Goal: Task Accomplishment & Management: Complete application form

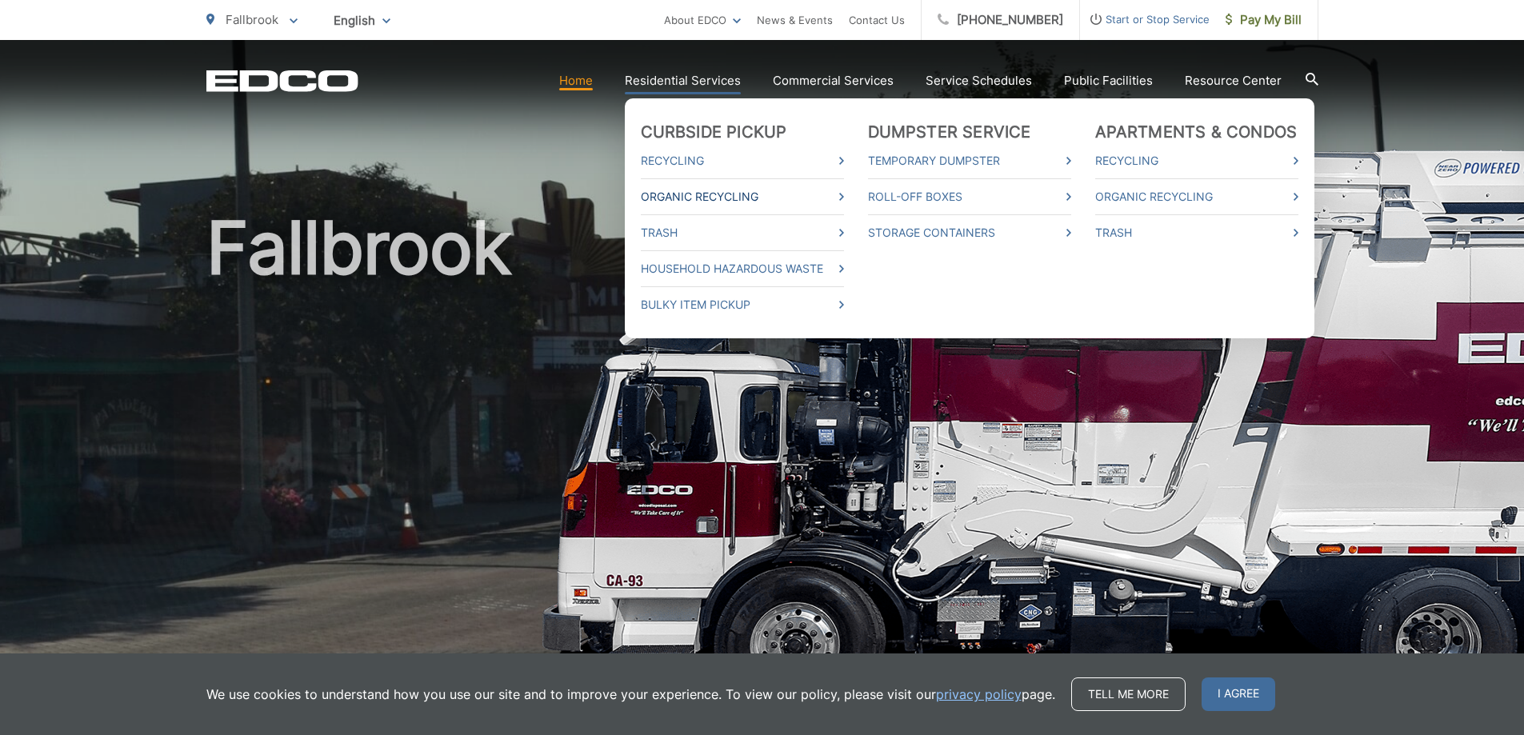
click at [709, 195] on link "Organic Recycling" at bounding box center [742, 196] width 203 height 19
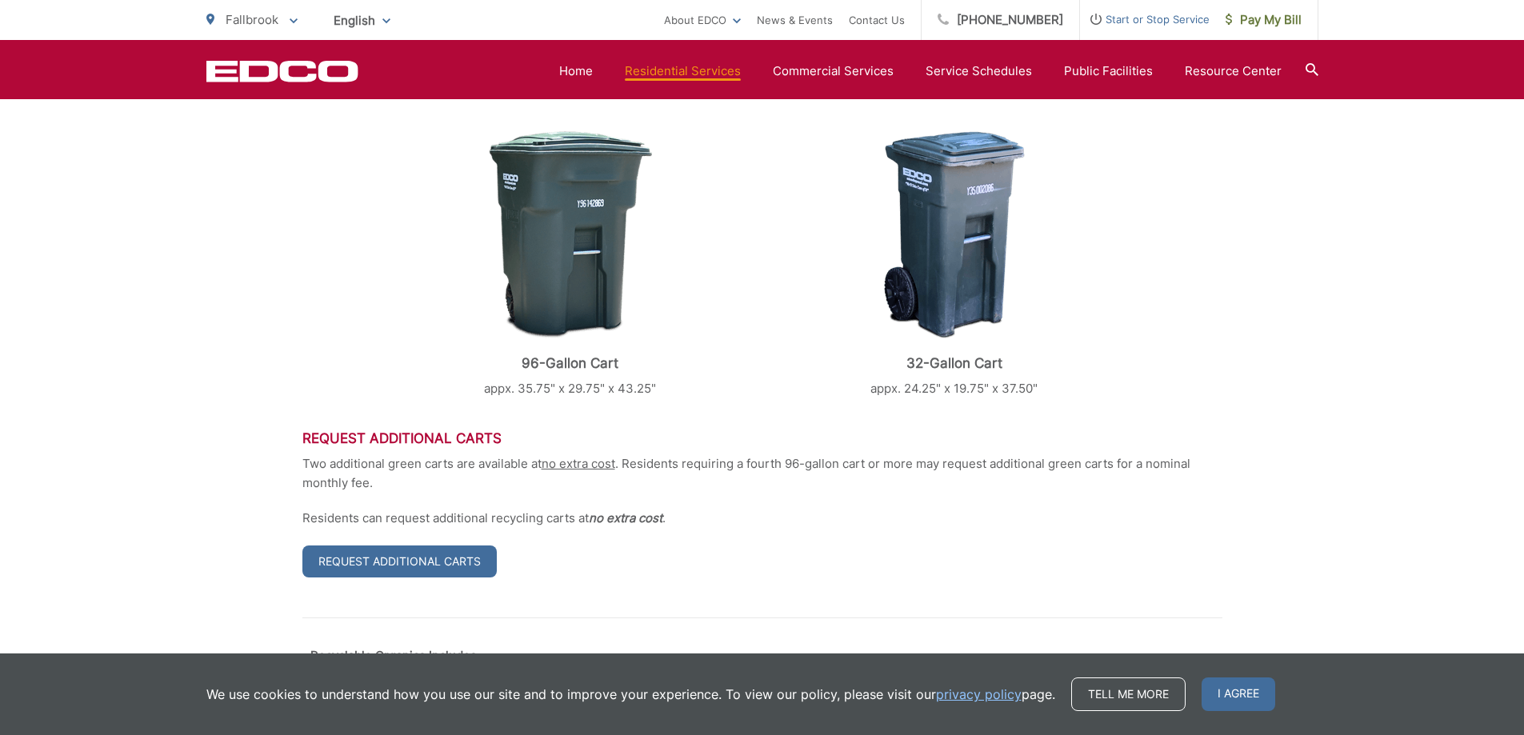
scroll to position [529, 0]
click at [1134, 258] on div "96-Gallon Cart appx. 35.75" x 29.75" x 43.25" 32-Gallon Cart appx. 24.25" x 19.…" at bounding box center [762, 263] width 920 height 267
click at [1233, 698] on span "I agree" at bounding box center [1239, 695] width 74 height 34
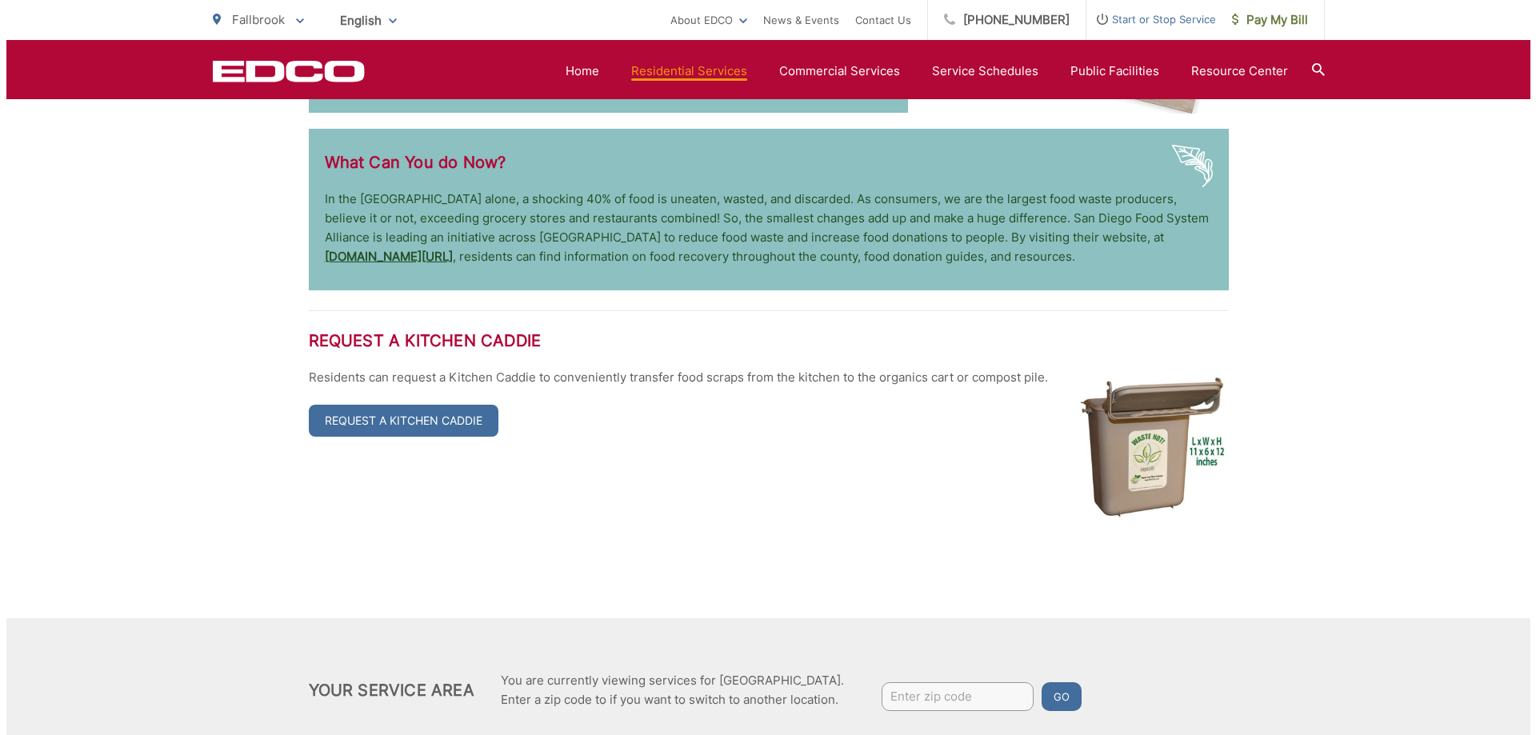
scroll to position [2969, 0]
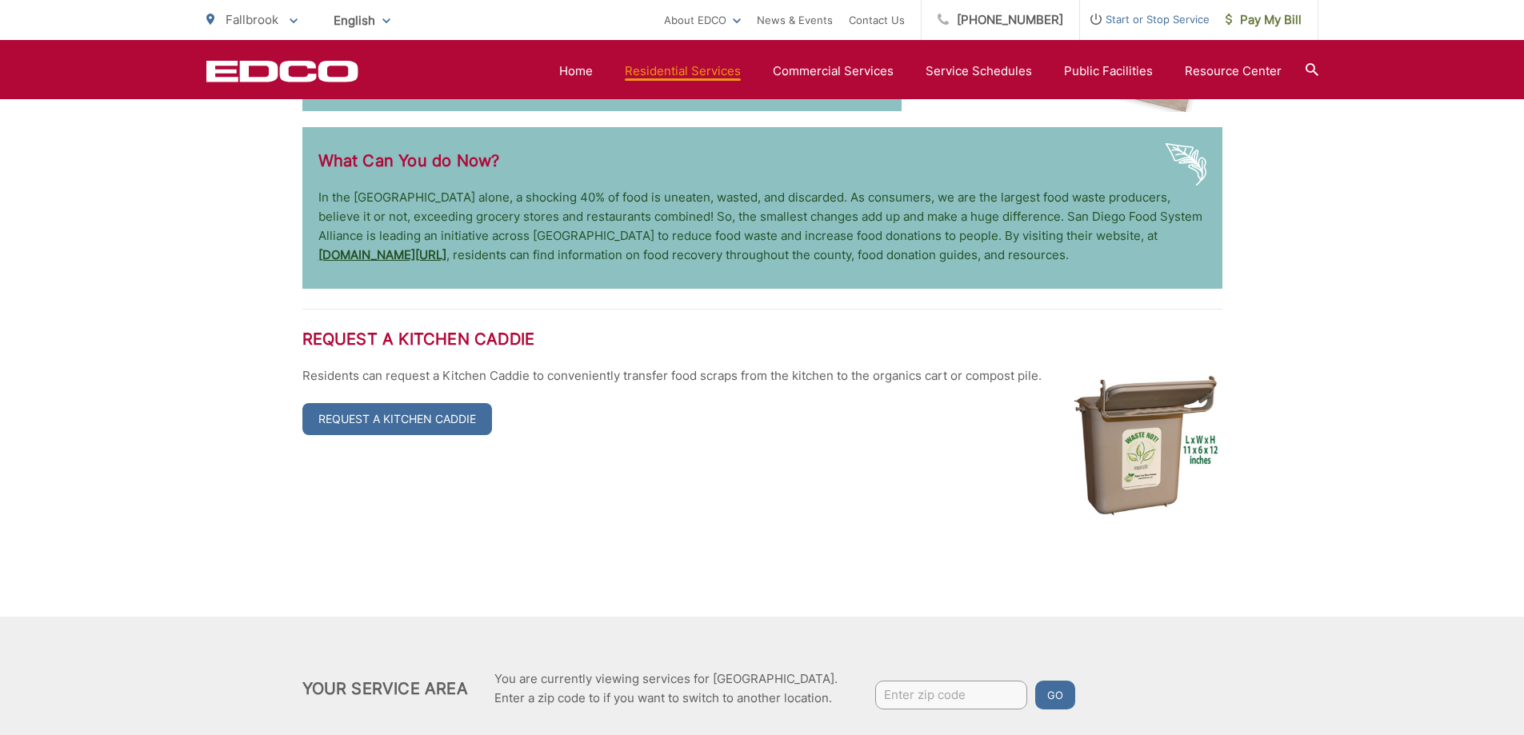
click at [412, 403] on link "Request a Kitchen Caddie" at bounding box center [397, 419] width 190 height 32
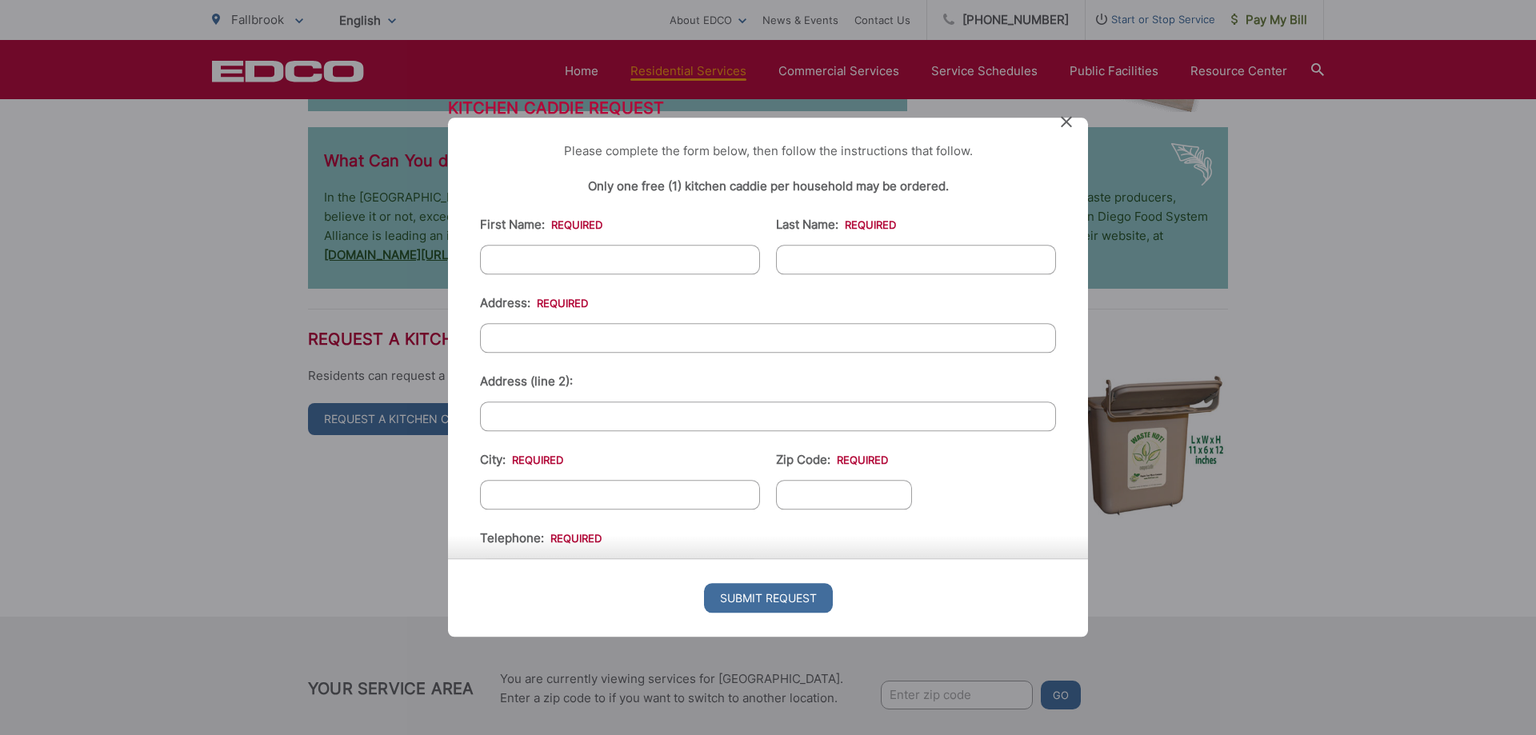
click at [611, 259] on input "First Name: *" at bounding box center [620, 260] width 280 height 30
type input "ADRIAN"
type input "STORM"
type input "[STREET_ADDRESS]"
type input "FALLBROOK"
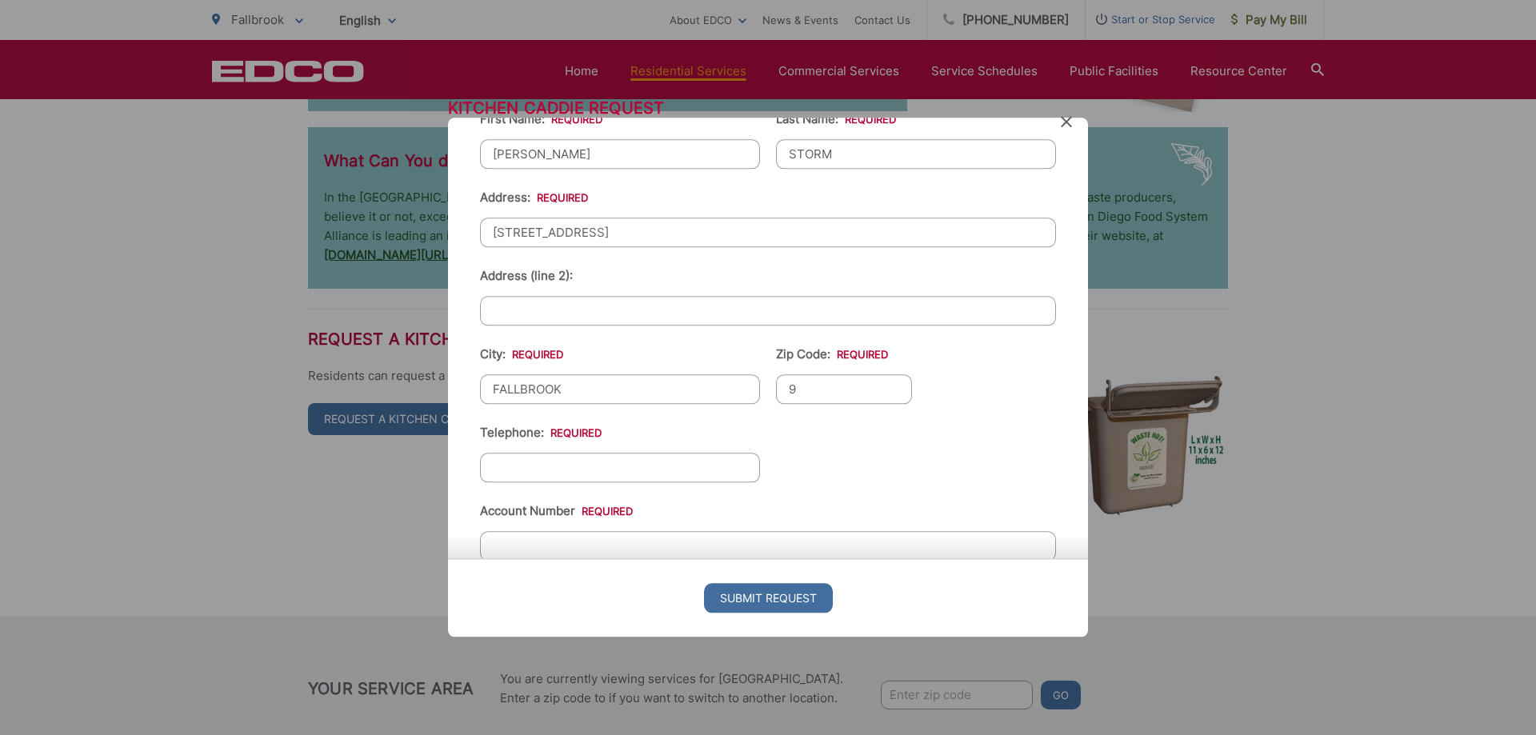
scroll to position [106, 0]
type input "92028"
drag, startPoint x: 813, startPoint y: 441, endPoint x: 855, endPoint y: 489, distance: 63.5
click at [813, 440] on ul "Current Location Alpine Bonita Bonsall Boulevard Buena Park Campo Coronado Corp…" at bounding box center [768, 441] width 576 height 703
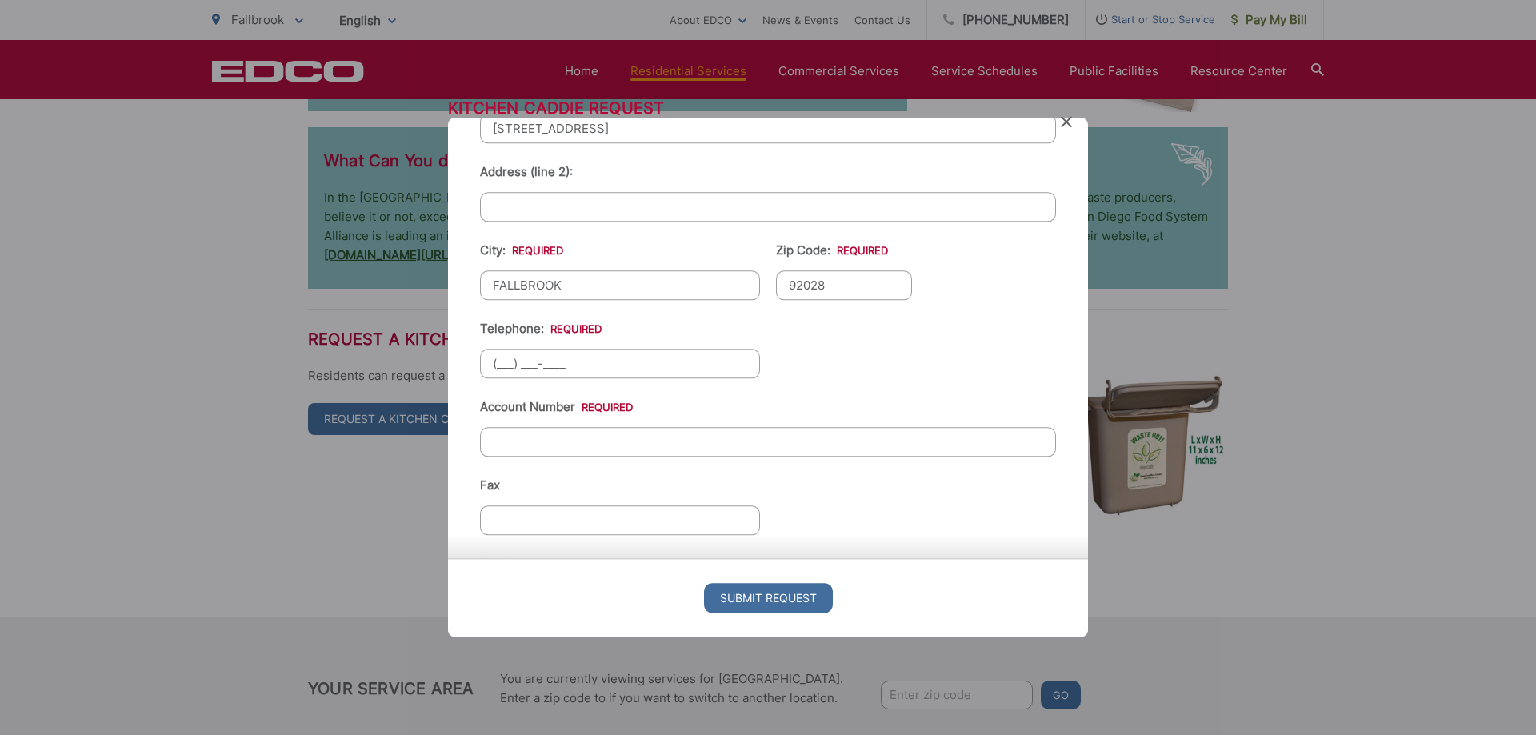
click at [596, 370] on input "(___) ___-____" at bounding box center [620, 364] width 280 height 30
click at [496, 359] on input "(___) ___-____" at bounding box center [620, 361] width 280 height 30
type input "(760) 429-4710"
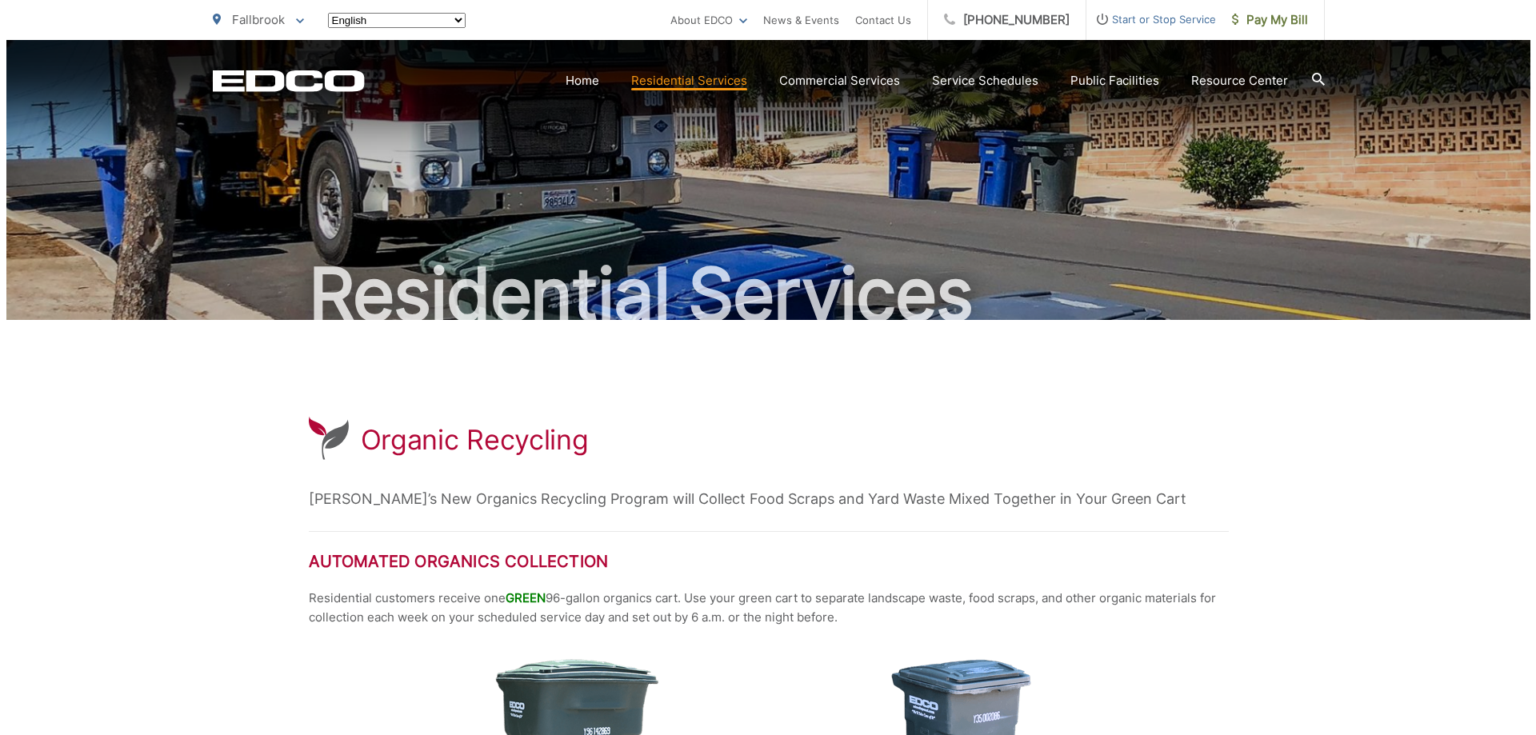
scroll to position [2966, 0]
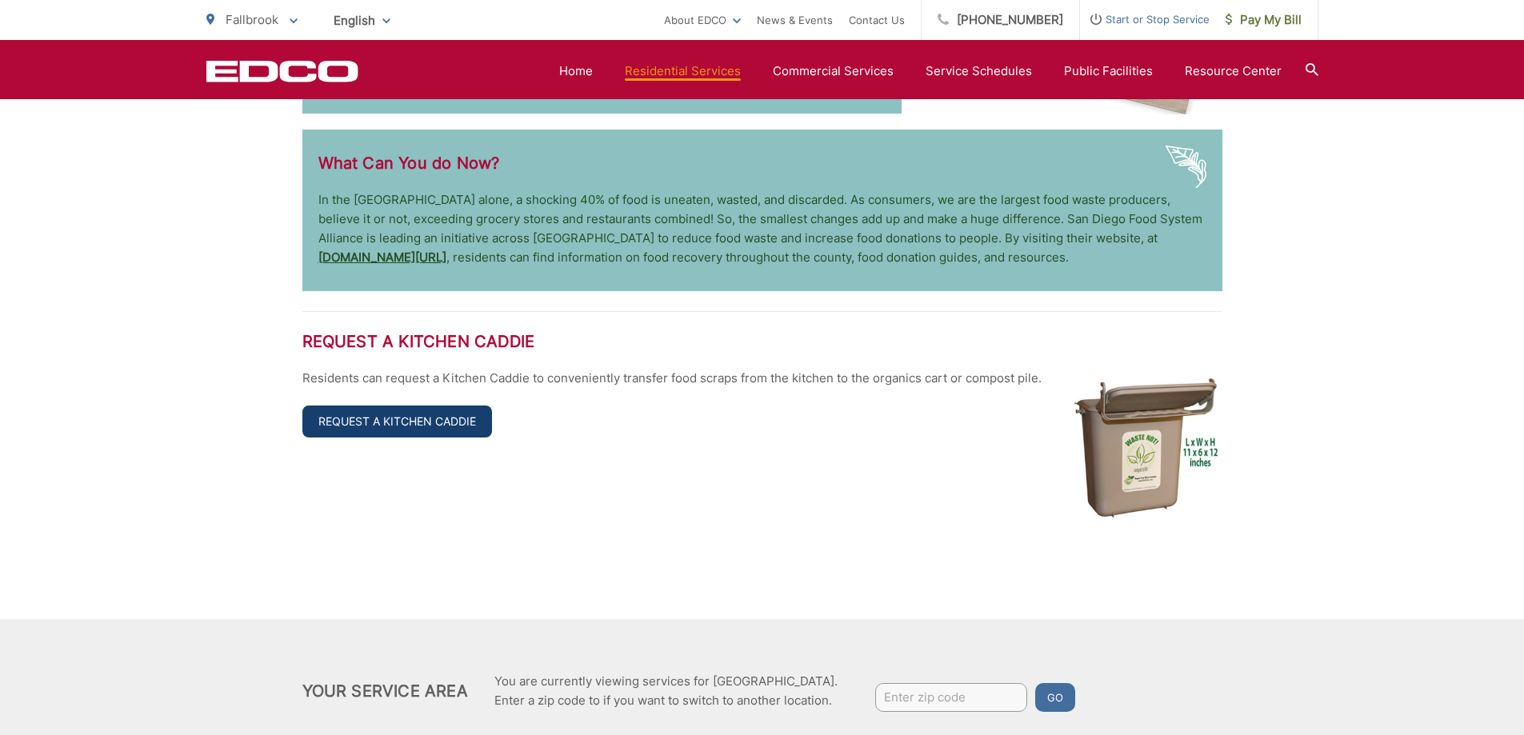
click at [422, 406] on link "Request a Kitchen Caddie" at bounding box center [397, 422] width 190 height 32
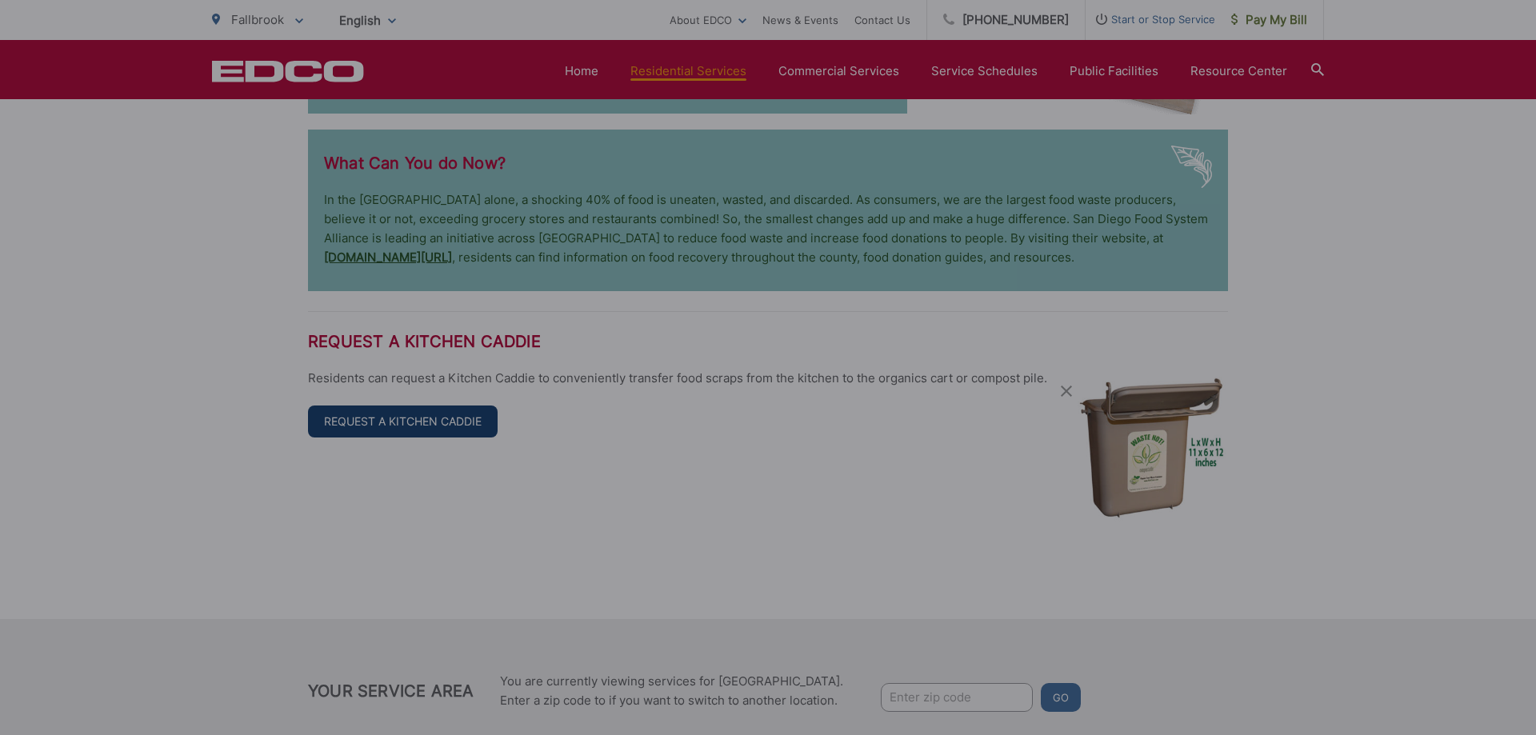
type input "(760) 429-4710"
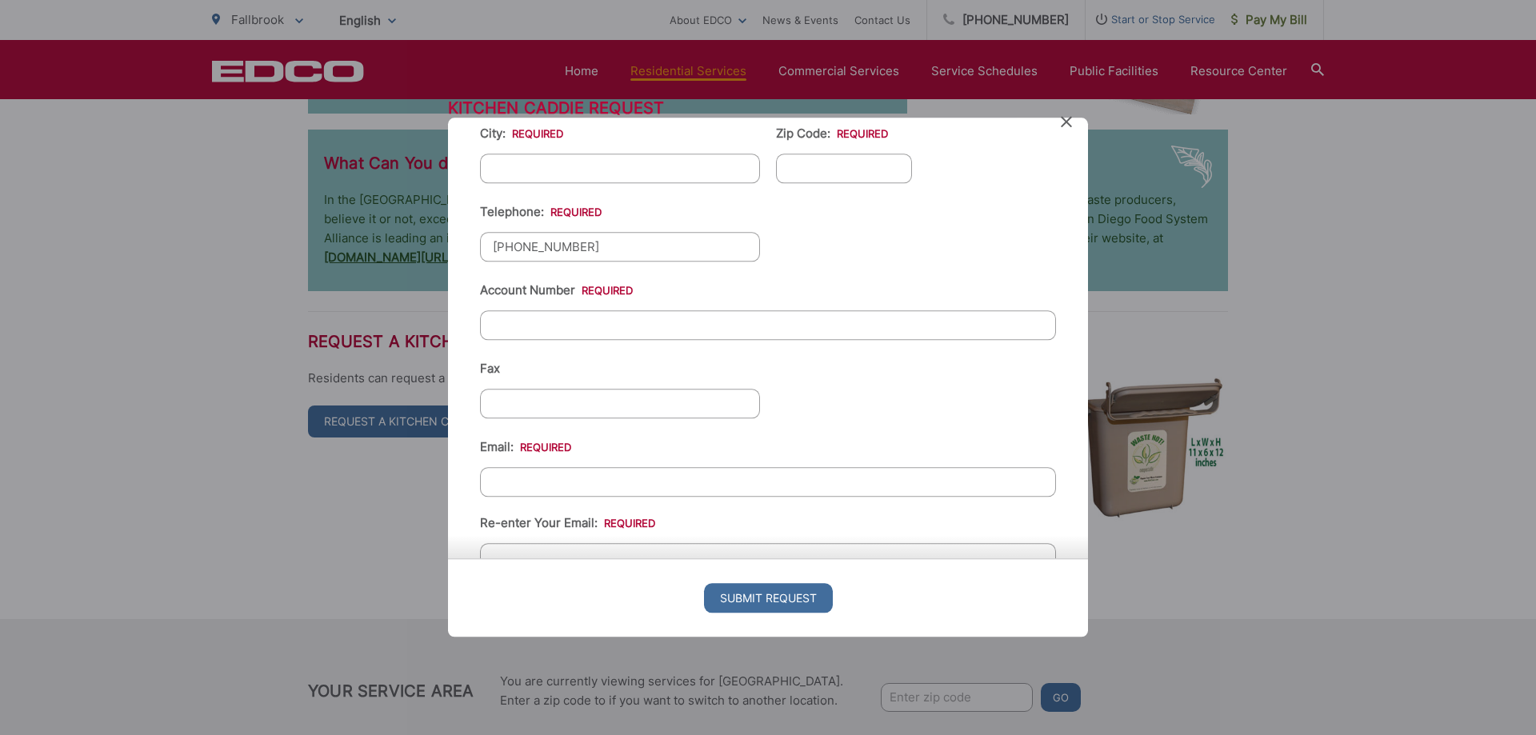
scroll to position [365, 0]
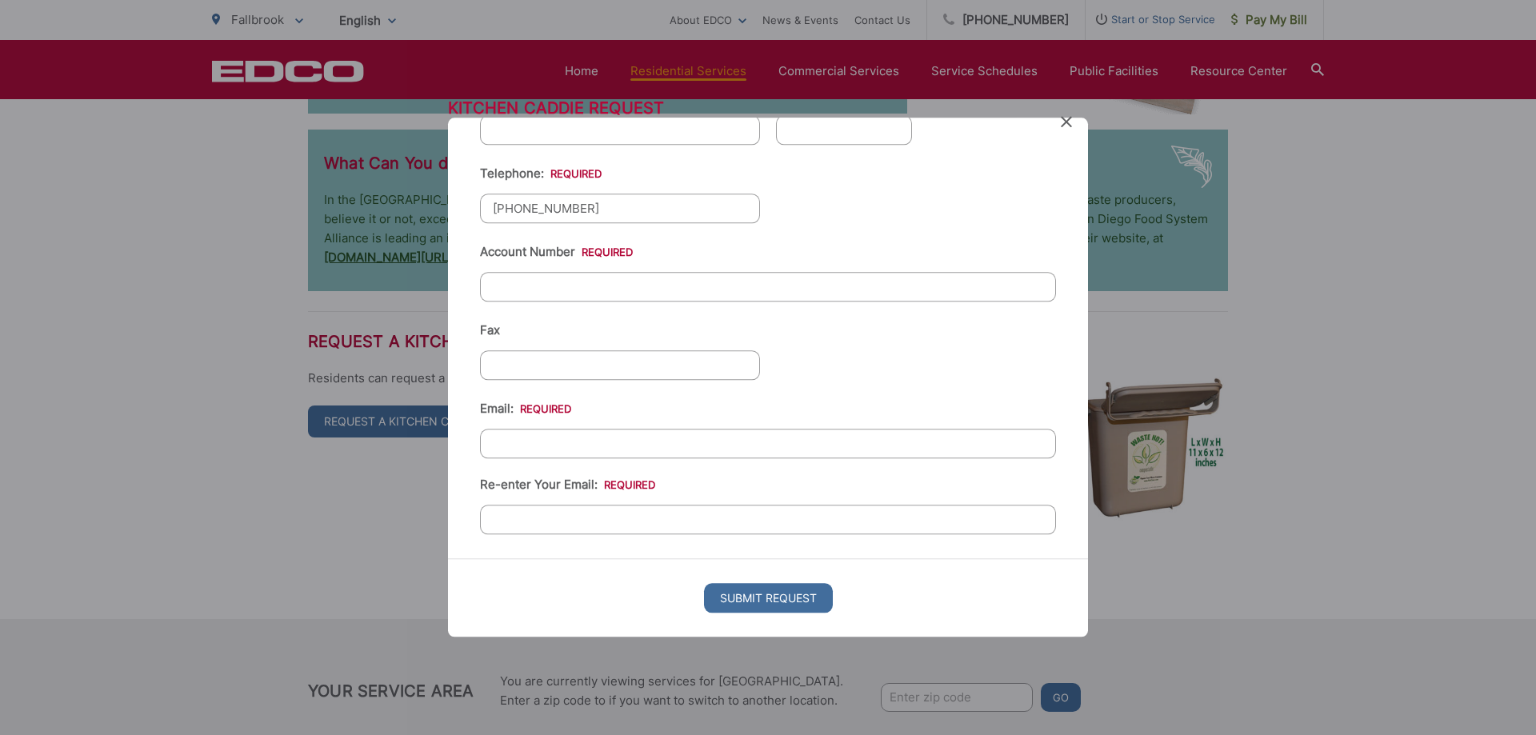
click at [646, 449] on input "Email: *" at bounding box center [768, 444] width 576 height 30
click at [702, 451] on input "Email: *" at bounding box center [768, 444] width 576 height 30
type input "ADSTORM57@GMAIL.COM"
click at [793, 407] on div "Email: [EMAIL_ADDRESS][DOMAIN_NAME] Re-enter Your Email: [EMAIL_ADDRESS][DOMAIN…" at bounding box center [768, 466] width 576 height 135
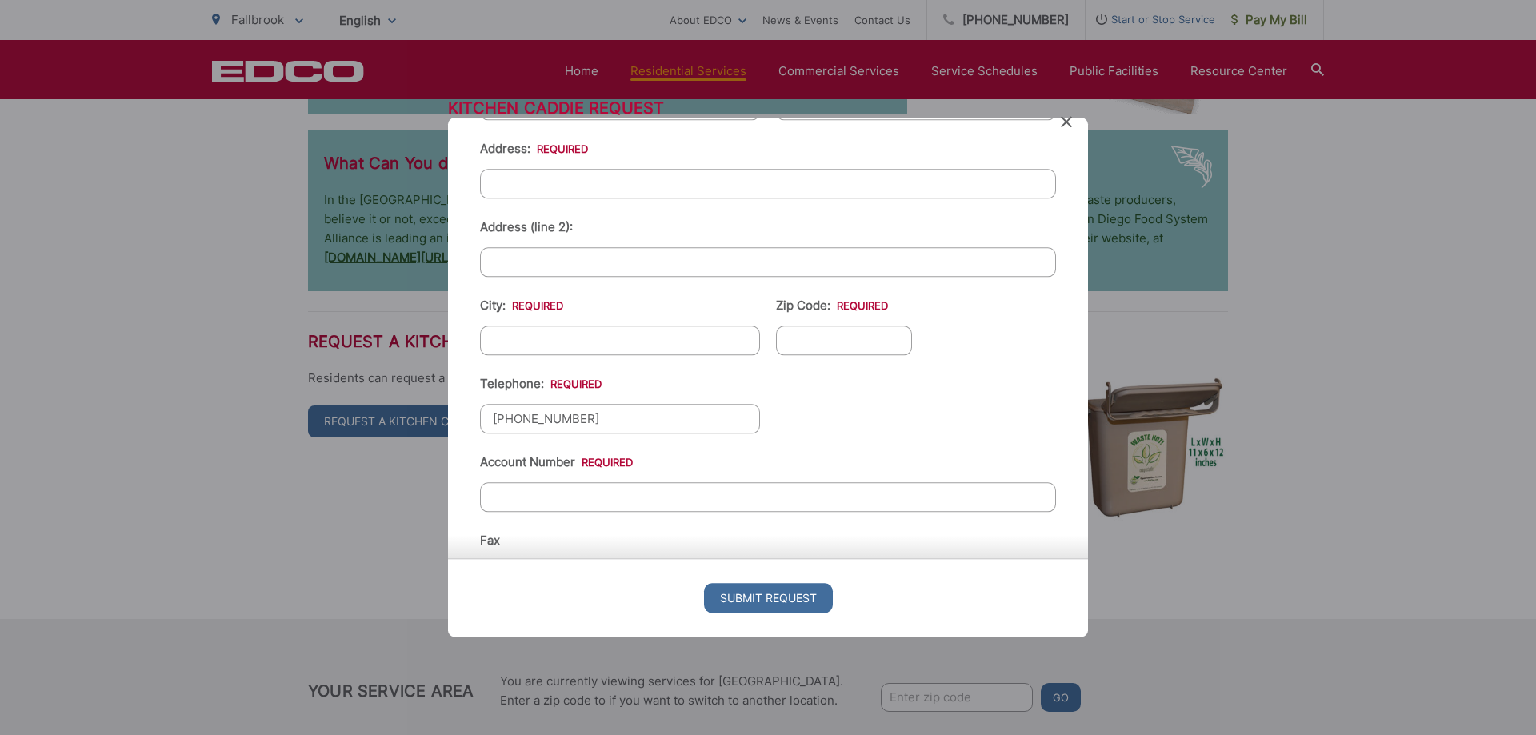
scroll to position [154, 0]
click at [543, 495] on input "Account Number *" at bounding box center [768, 498] width 576 height 30
paste input "20-T1 453903"
type input "20-T1 453903"
click at [800, 435] on ul "Current Location Alpine Bonita Bonsall Boulevard Buena Park Campo Coronado Corp…" at bounding box center [768, 393] width 576 height 703
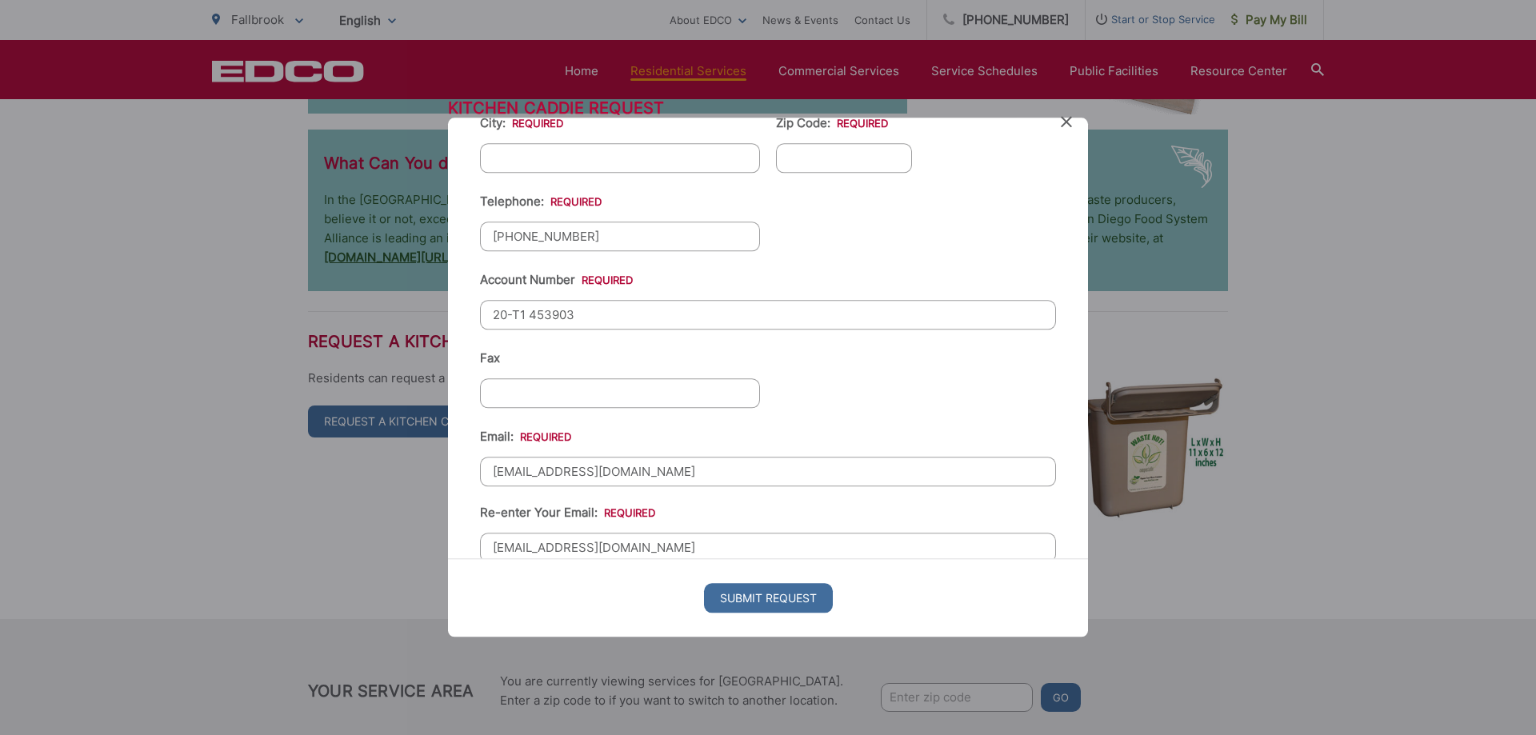
scroll to position [365, 0]
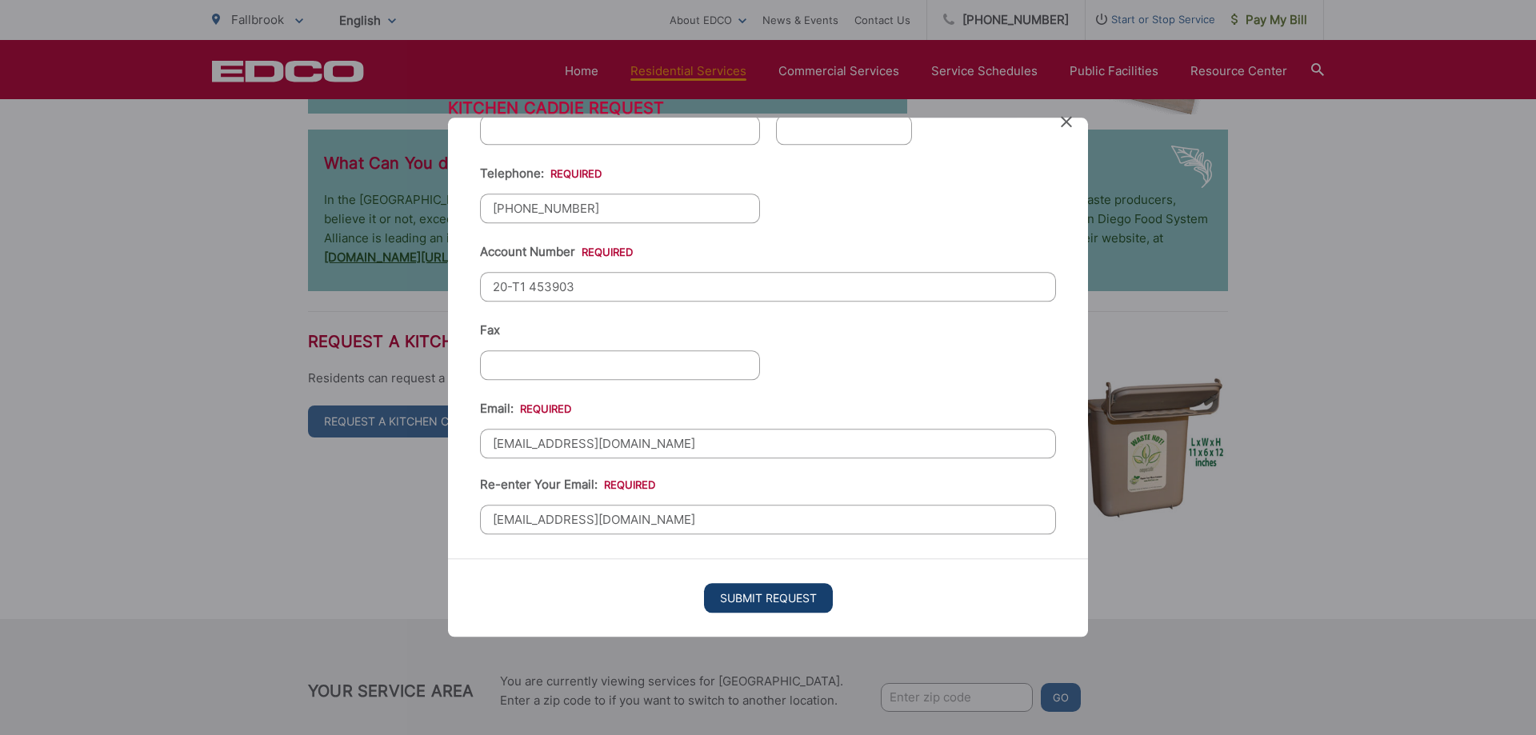
click at [768, 595] on input "Submit Request" at bounding box center [768, 598] width 129 height 30
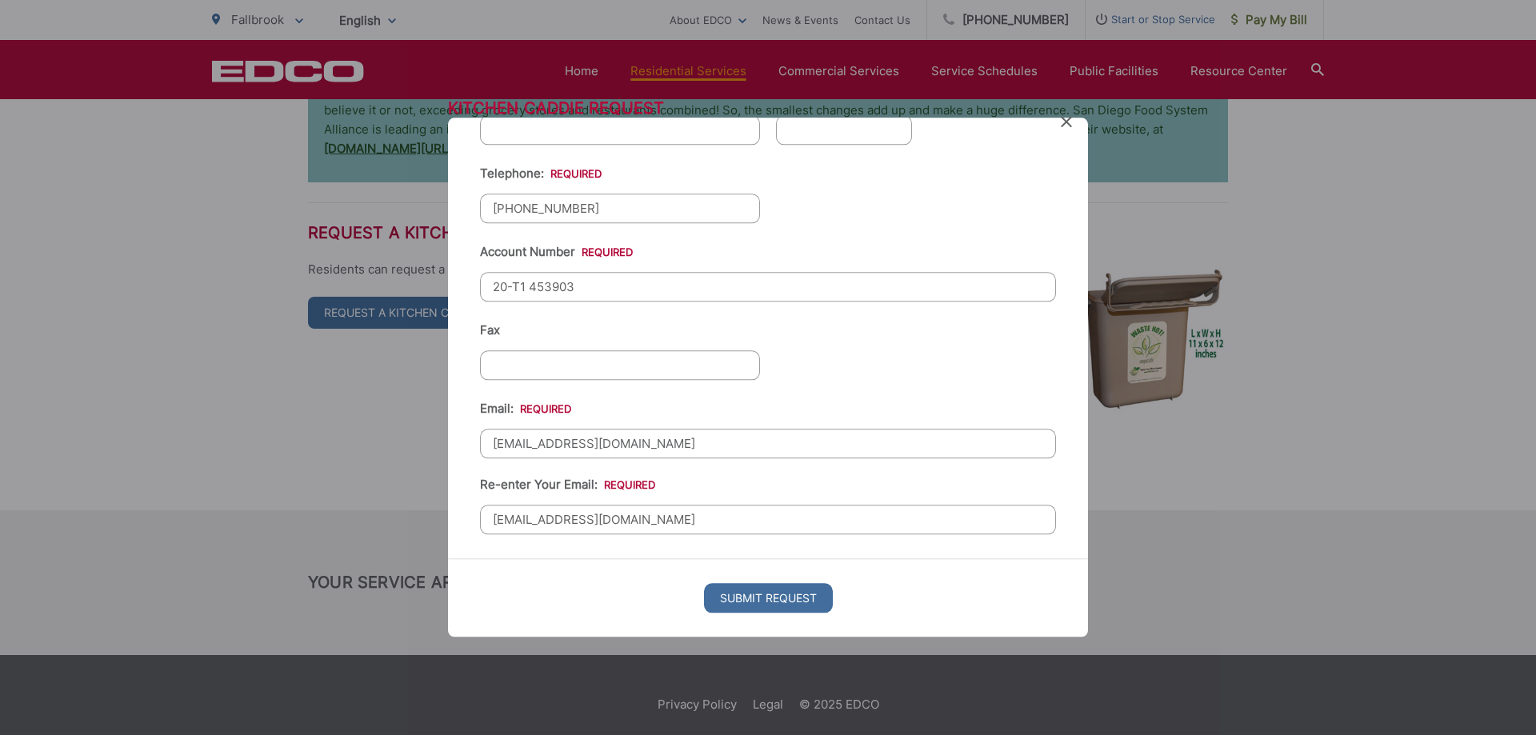
scroll to position [0, 0]
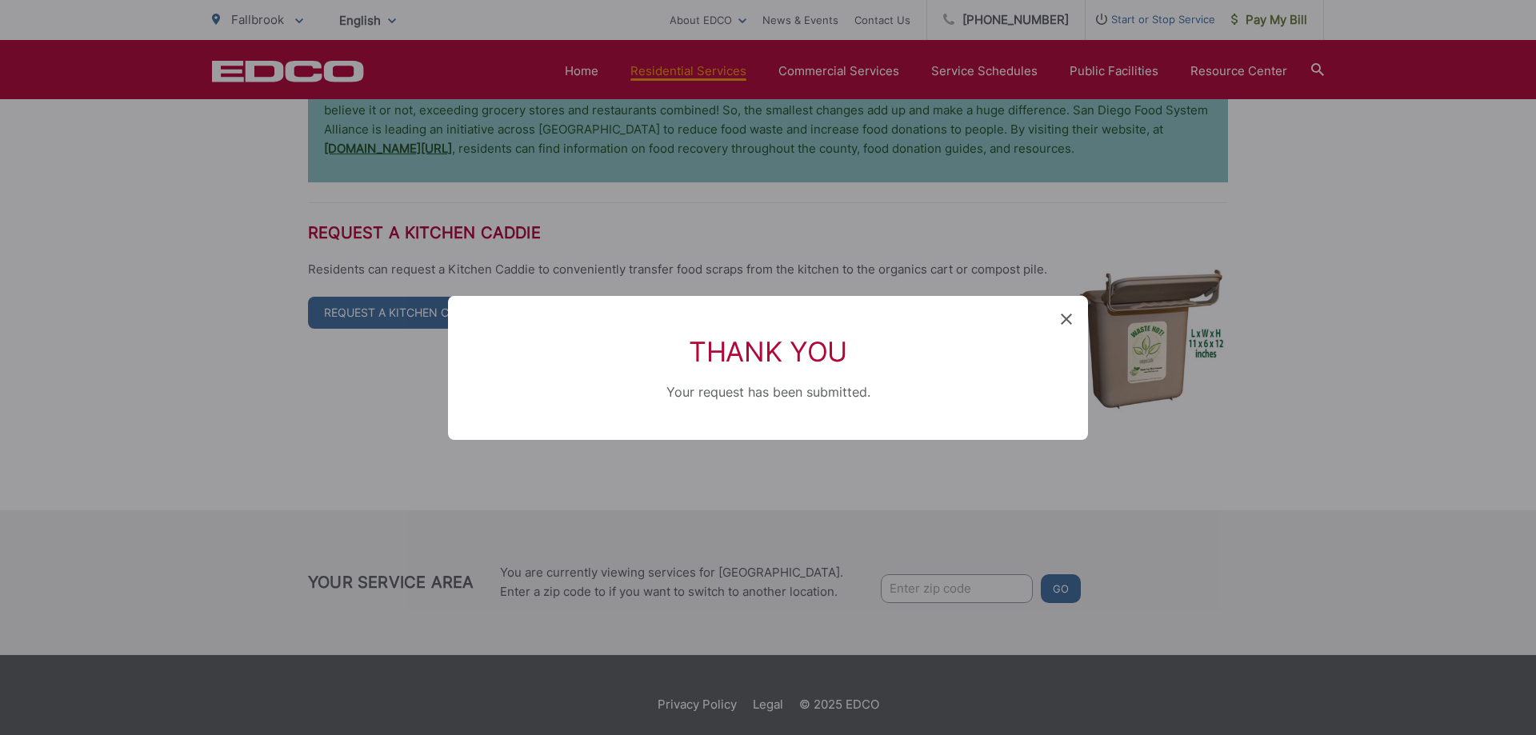
click at [1058, 318] on div "Thank You Your request has been submitted." at bounding box center [768, 368] width 640 height 144
click at [1064, 316] on icon at bounding box center [1066, 319] width 11 height 11
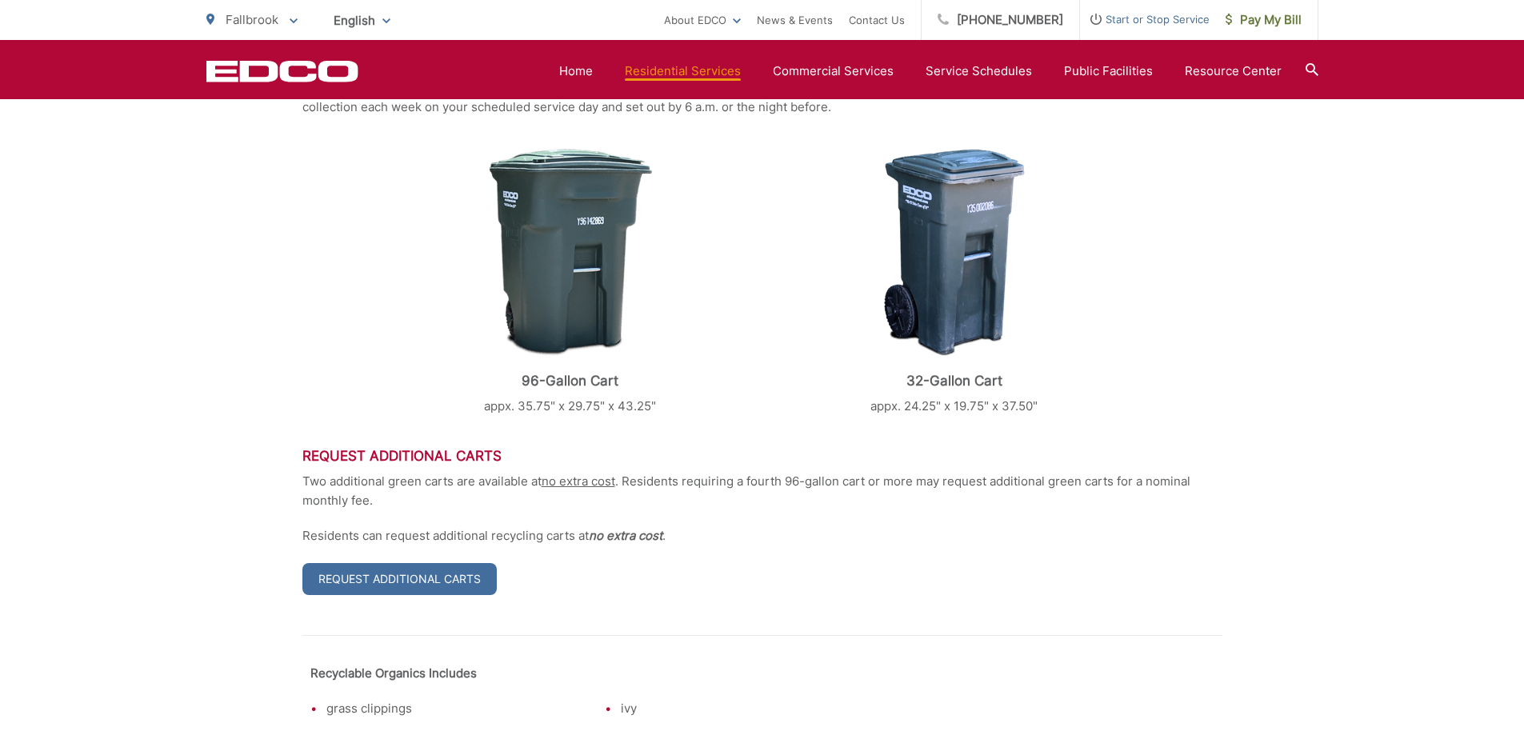
scroll to position [512, 0]
click at [407, 579] on link "Request Additional Carts" at bounding box center [399, 578] width 194 height 32
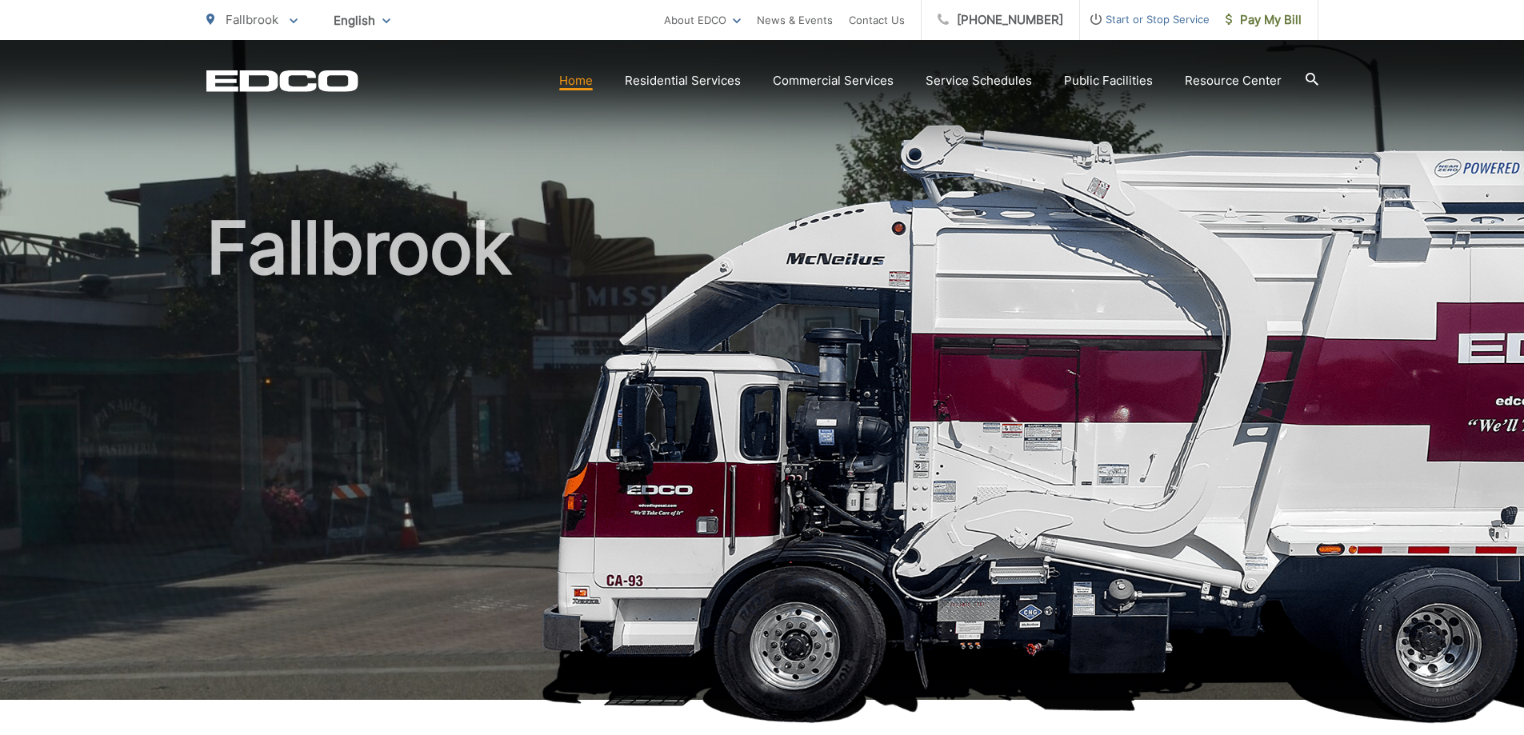
click at [381, 18] on span "English" at bounding box center [362, 20] width 81 height 28
click at [293, 17] on span at bounding box center [294, 19] width 8 height 19
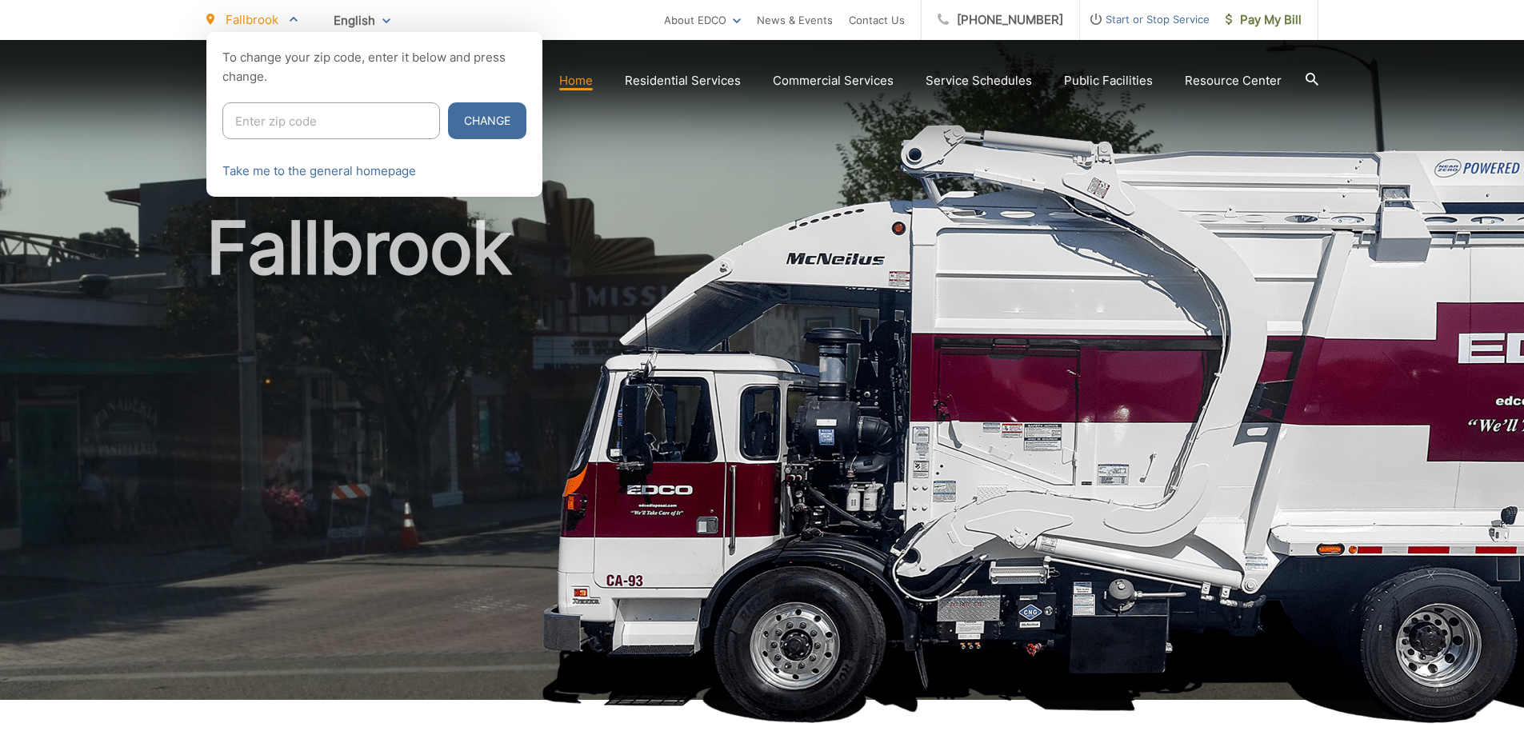
click at [291, 17] on icon at bounding box center [294, 19] width 8 height 6
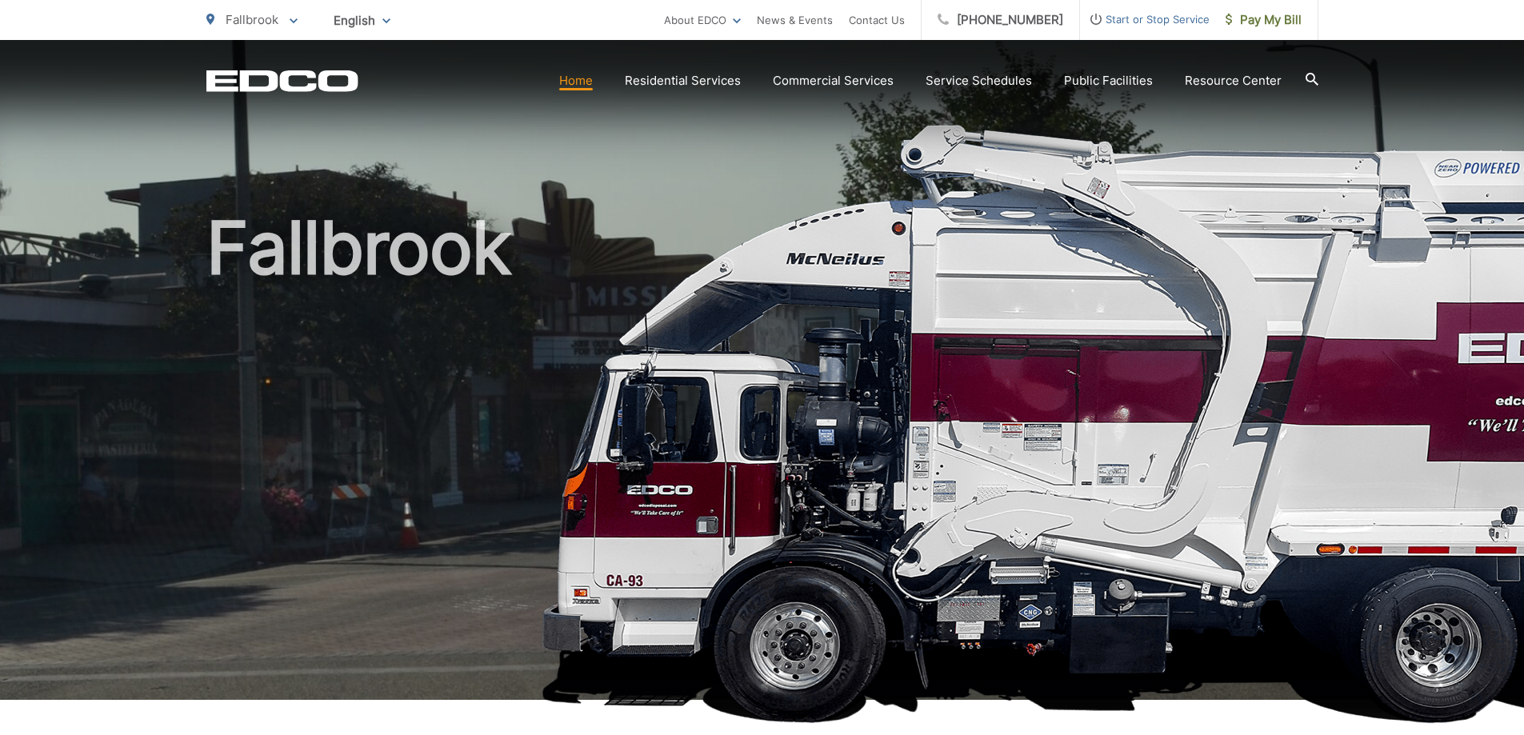
click at [288, 22] on p "Fallbrook" at bounding box center [251, 19] width 91 height 19
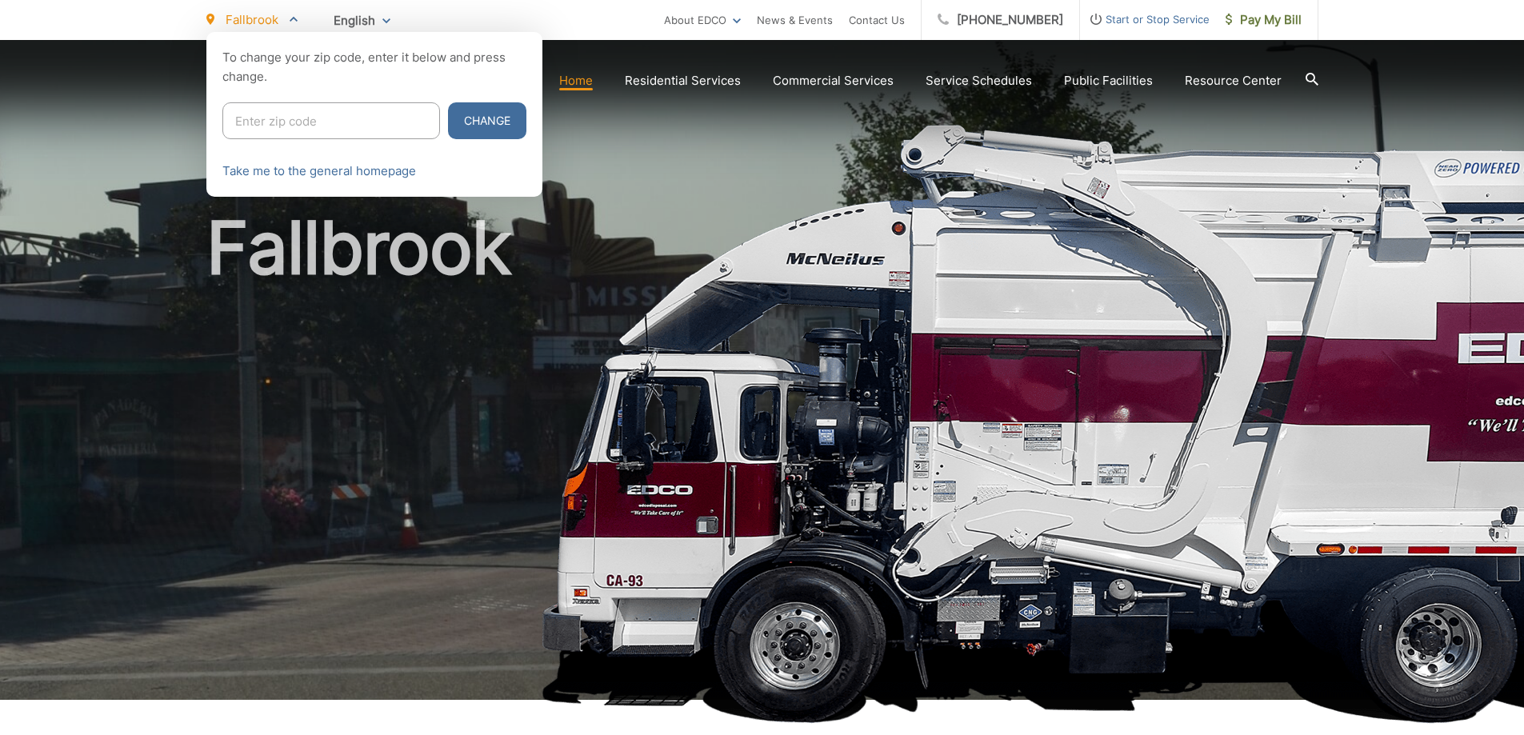
click at [288, 22] on p "Fallbrook" at bounding box center [251, 19] width 91 height 19
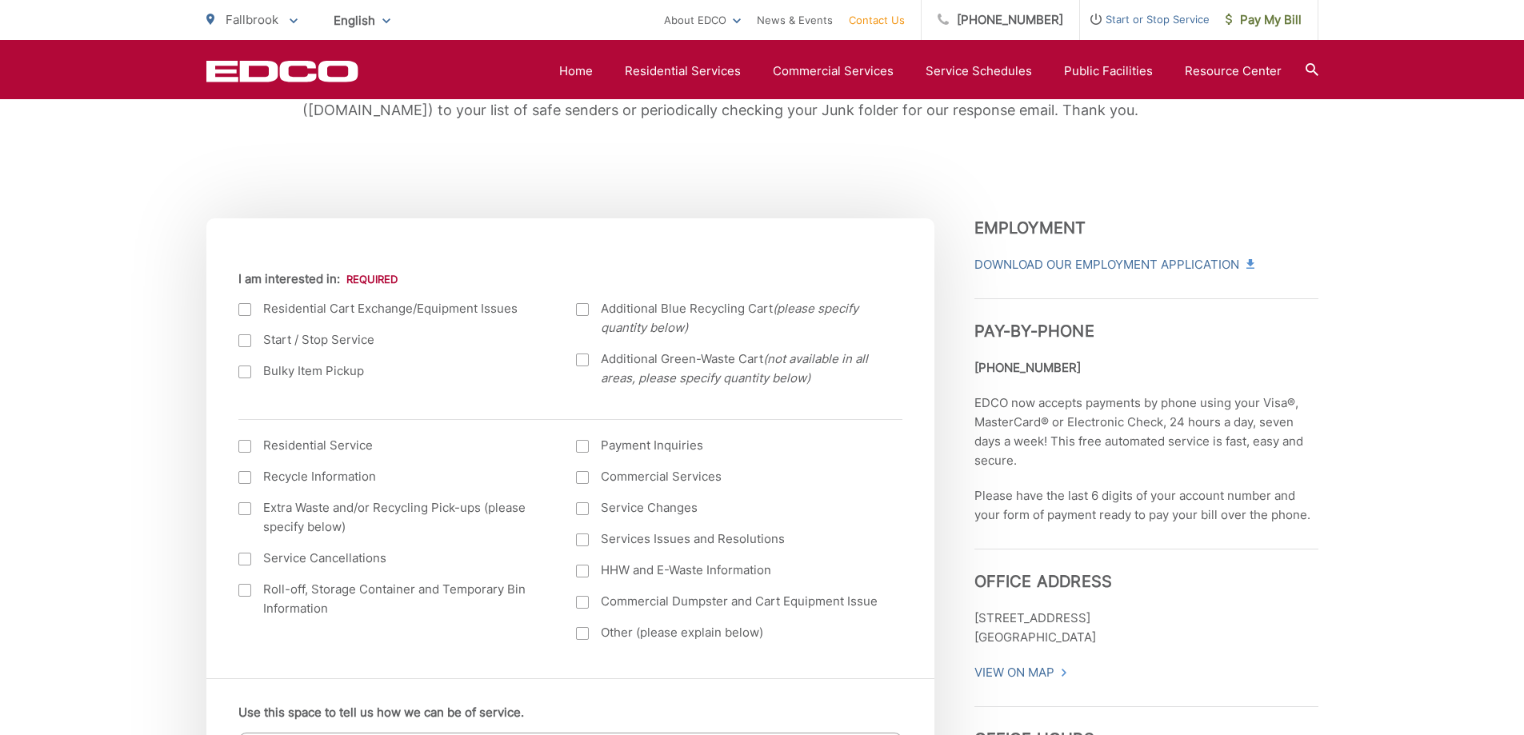
scroll to position [455, 0]
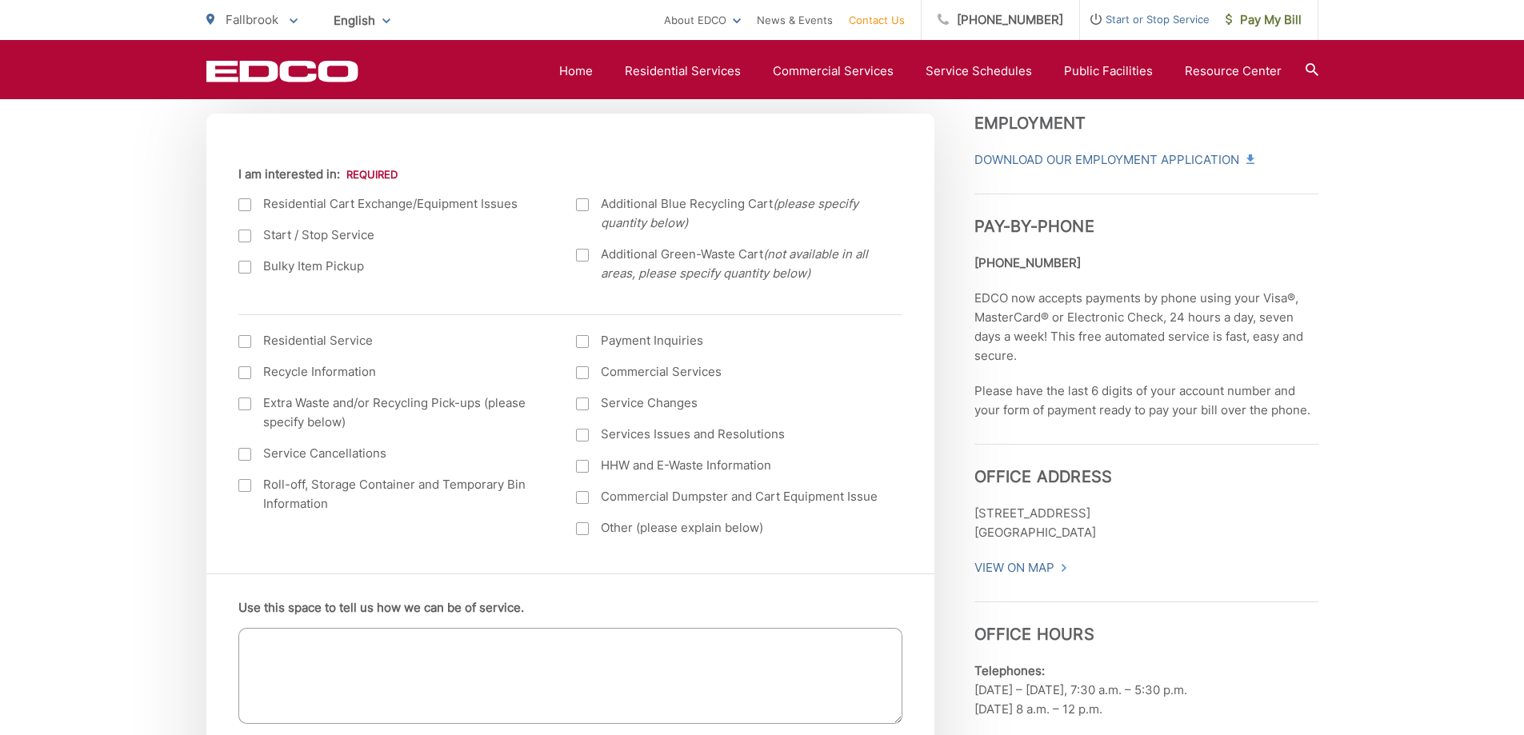
click at [580, 262] on label "Additional Green-Waste Cart (not available in all areas, please specify quantit…" at bounding box center [729, 264] width 306 height 38
click at [0, 0] on input "Additional Green-Waste Cart (not available in all areas, please specify quantit…" at bounding box center [0, 0] width 0 height 0
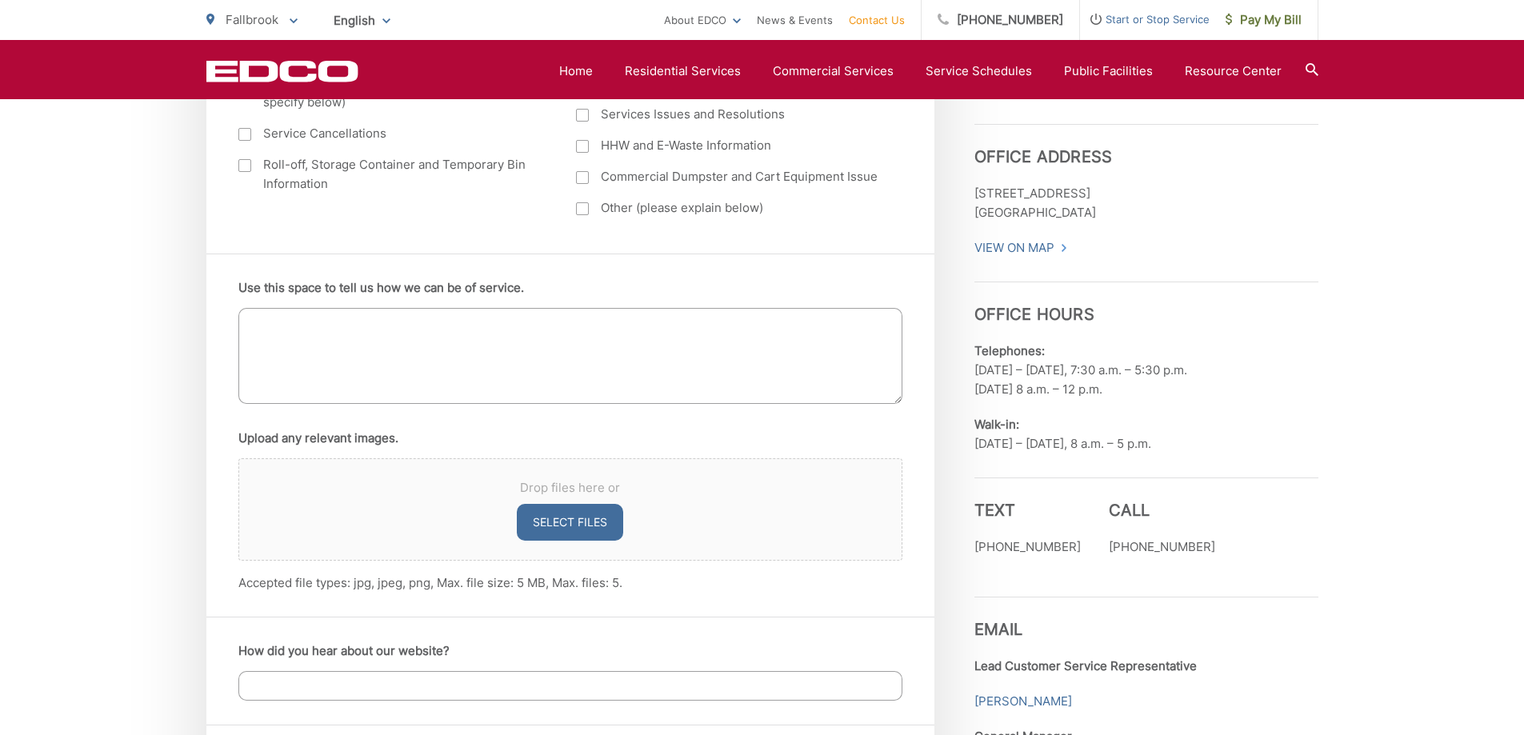
scroll to position [880, 0]
click at [434, 328] on textarea "Use this space to tell us how we can be of service." at bounding box center [570, 354] width 664 height 96
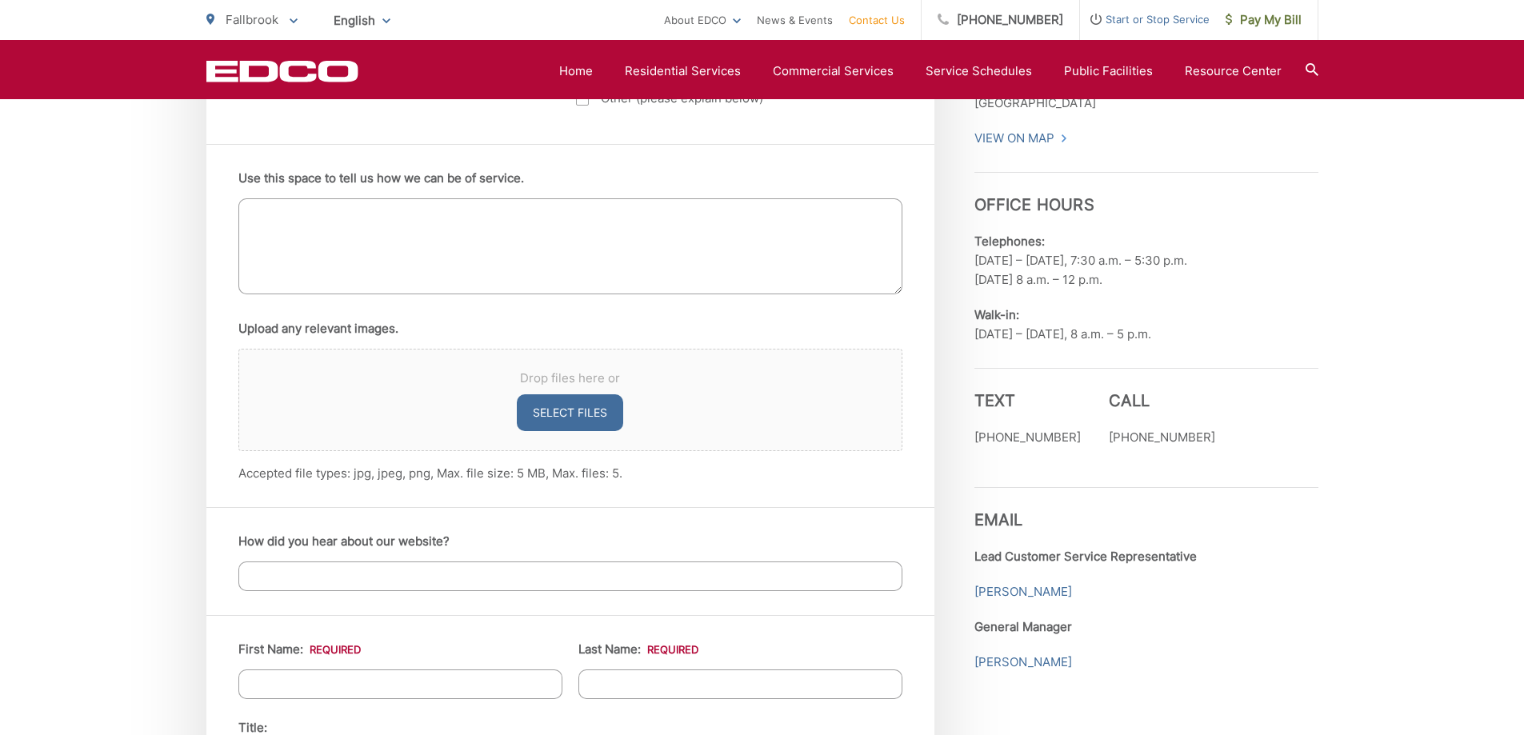
scroll to position [987, 0]
click at [411, 574] on input "How did you hear about our website?" at bounding box center [570, 578] width 664 height 30
type input "i"
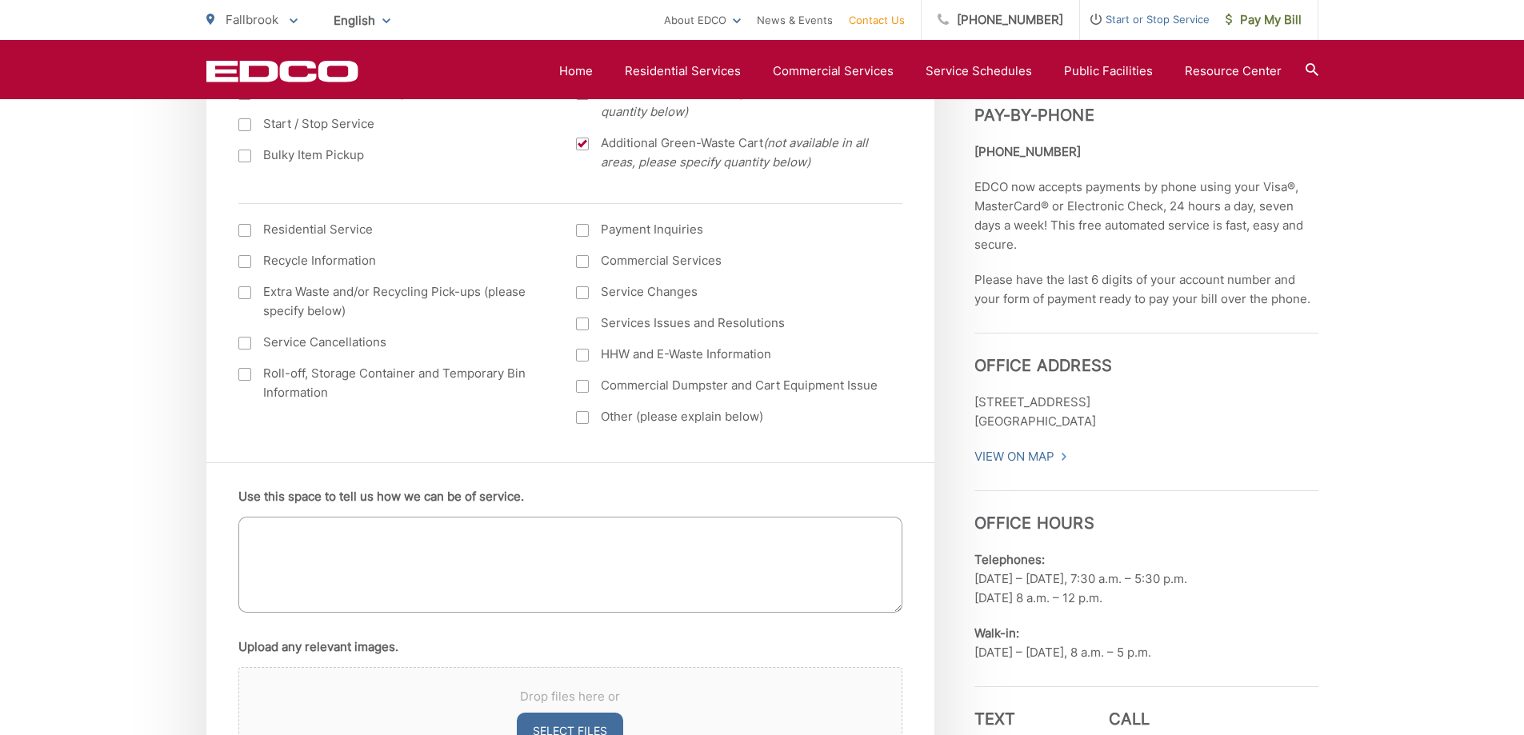
scroll to position [669, 0]
click at [426, 534] on textarea "Use this space to tell us how we can be of service." at bounding box center [570, 566] width 664 height 96
type textarea "p"
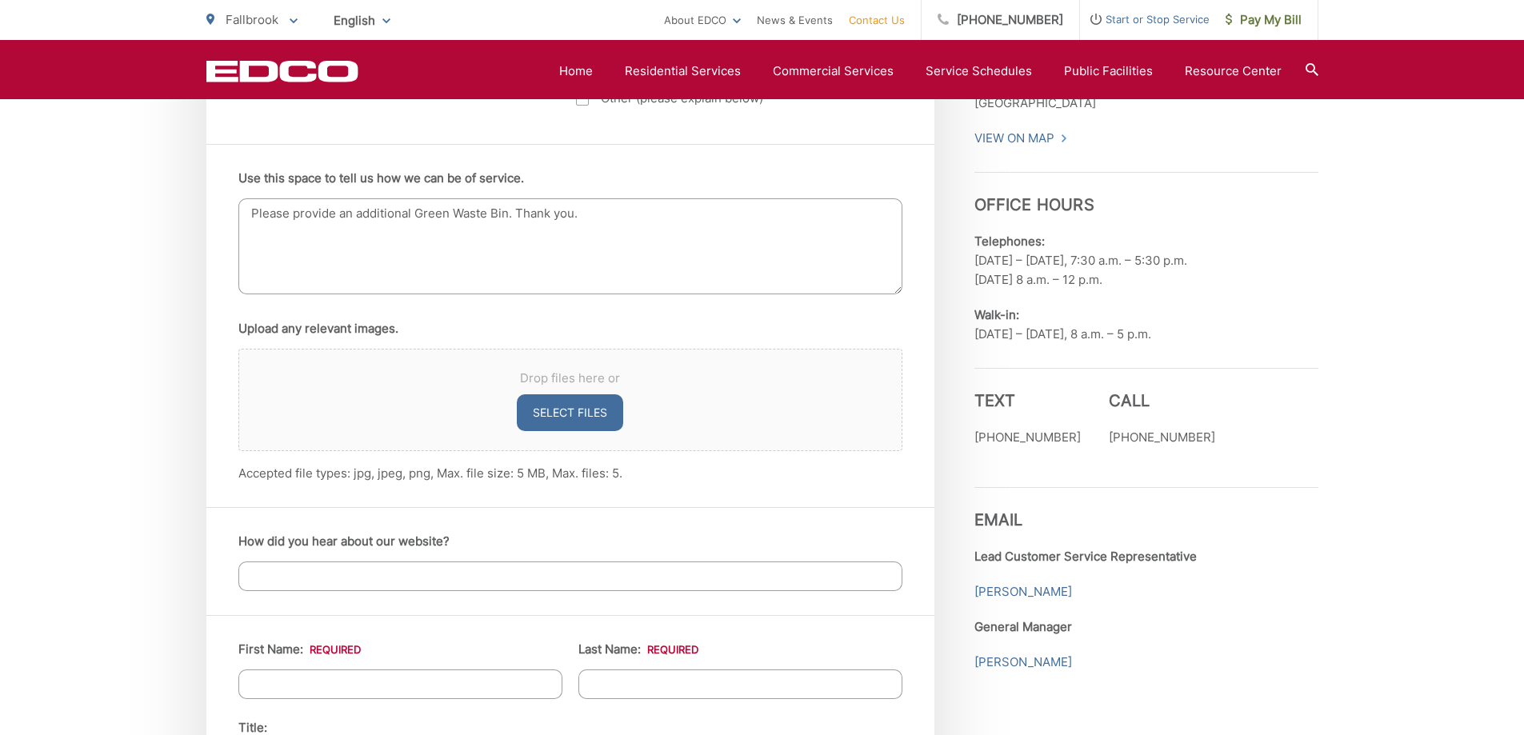
scroll to position [989, 0]
click at [506, 214] on textarea "Please provide an additional Green Waste Bin. Thank you." at bounding box center [570, 246] width 664 height 96
click at [515, 266] on textarea "Please provide an additional Green Waste Cart. Thank you." at bounding box center [570, 246] width 664 height 96
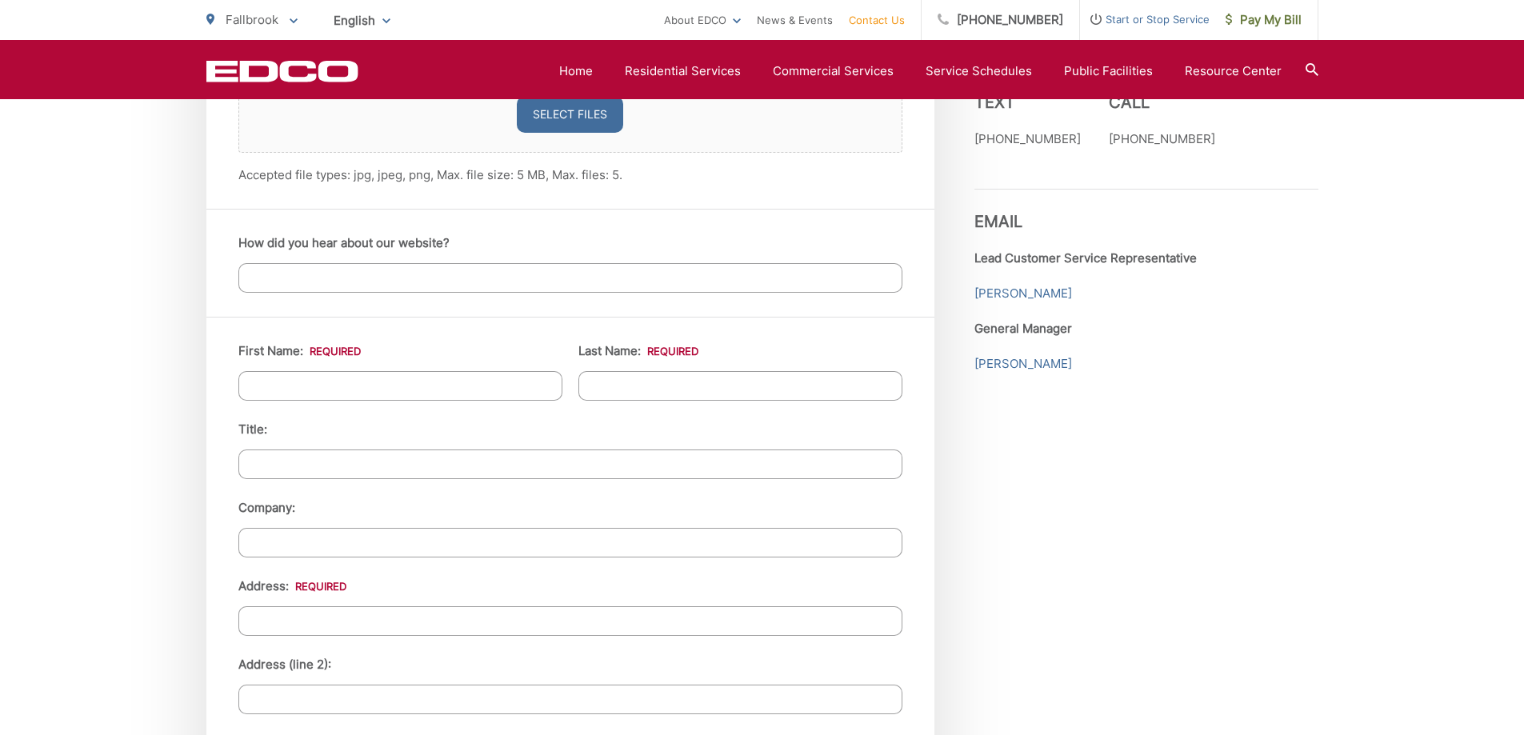
type textarea "Please provide an additional Green Waste Cart. Thank you."
click at [377, 400] on ul "First Name: * Last Name: * Title: Company: Address: * Address (line 2): City: *…" at bounding box center [570, 716] width 664 height 755
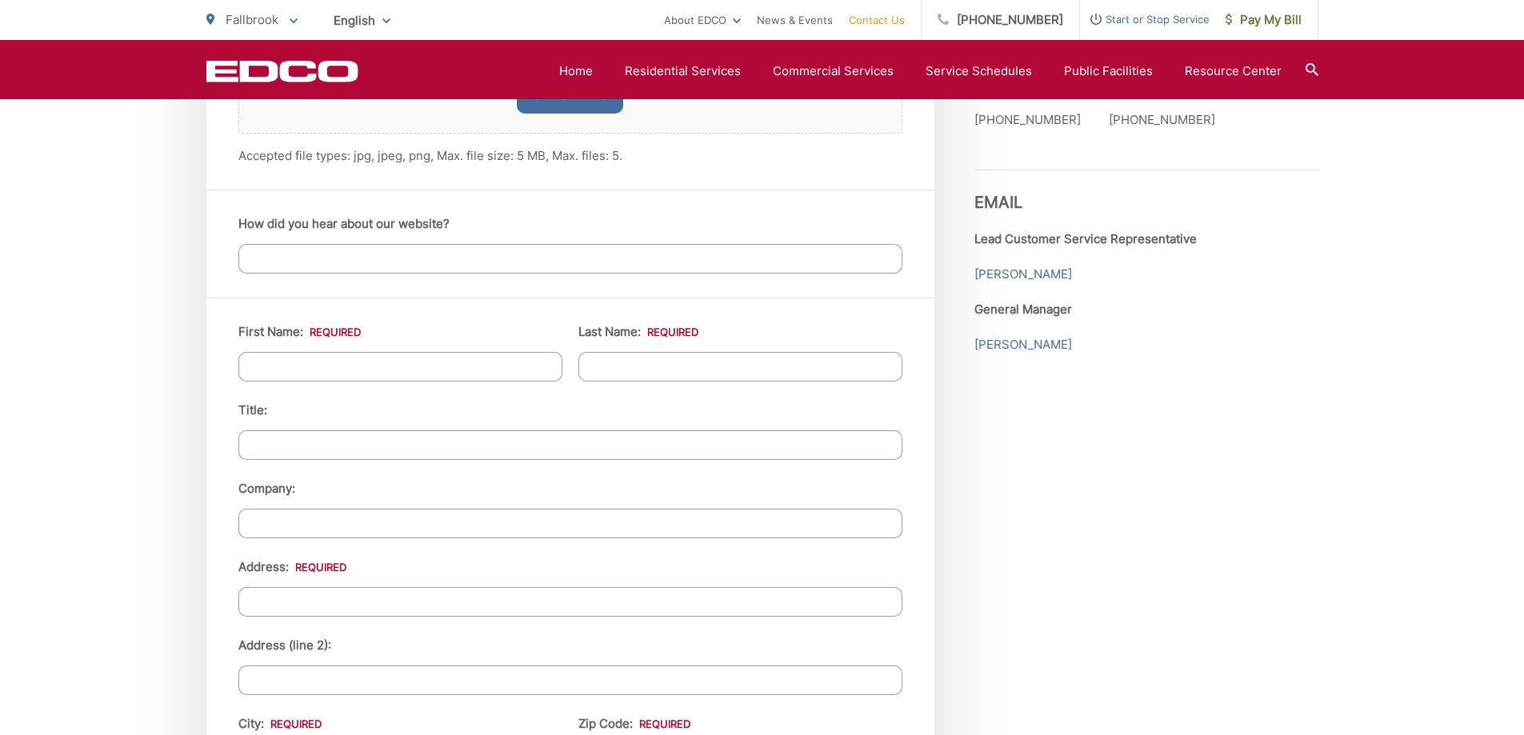
click at [386, 374] on input "First Name: *" at bounding box center [400, 367] width 324 height 30
type input "ADRIAN"
type input "STORM"
type input "177 BLUFF POINT RD"
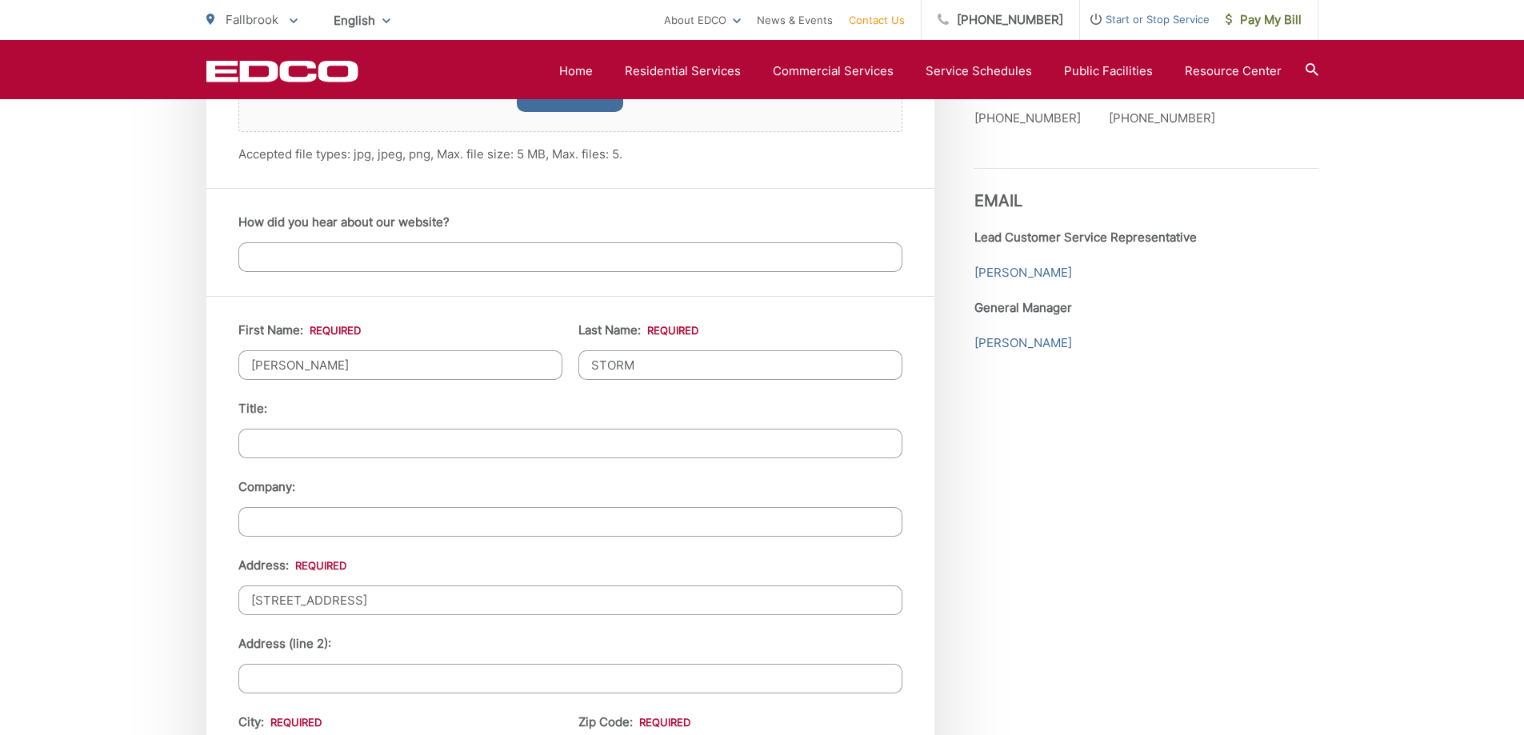
scroll to position [1697, 0]
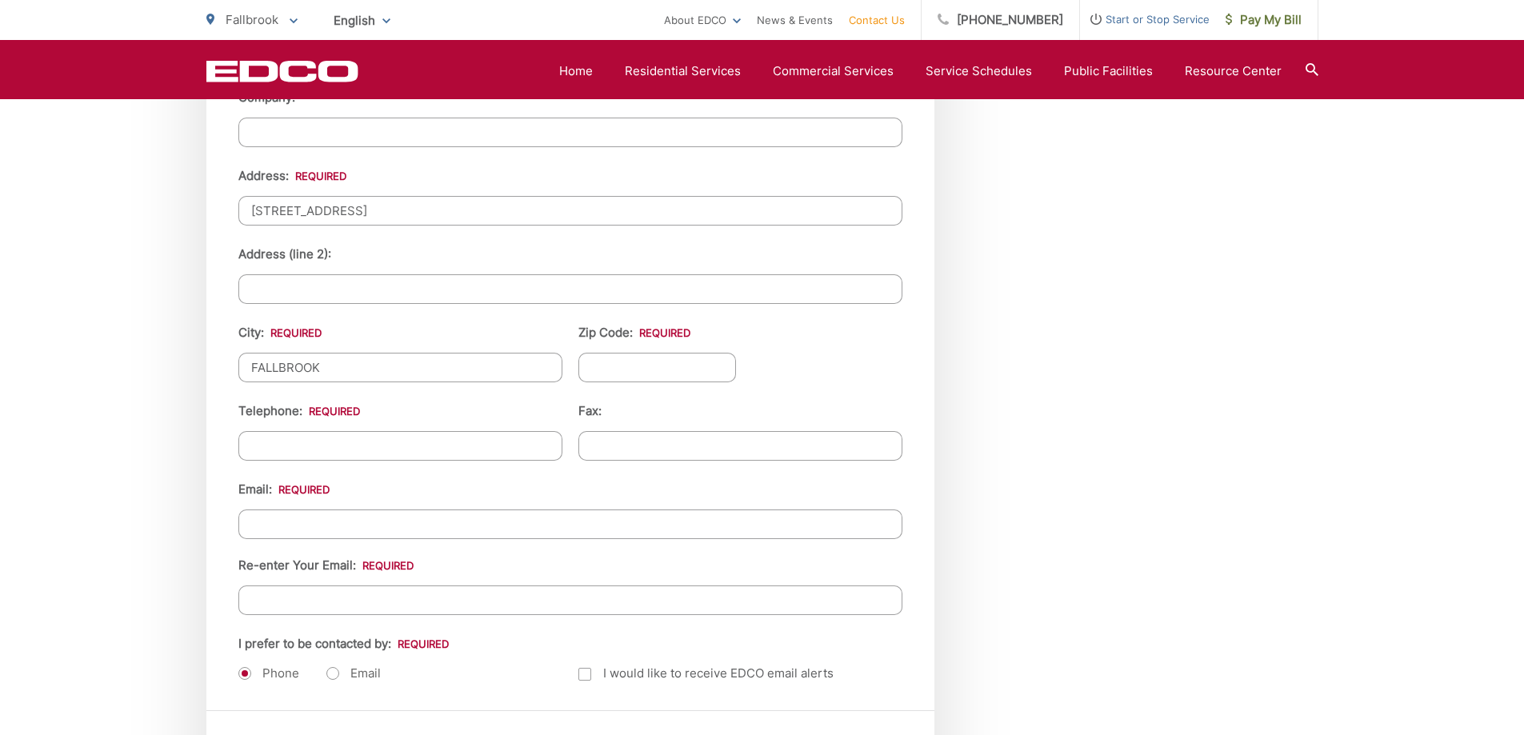
type input "FALLBROOK"
type input "C"
type input "92028"
type input "(760) 429-4710"
type input "(___) ___-____"
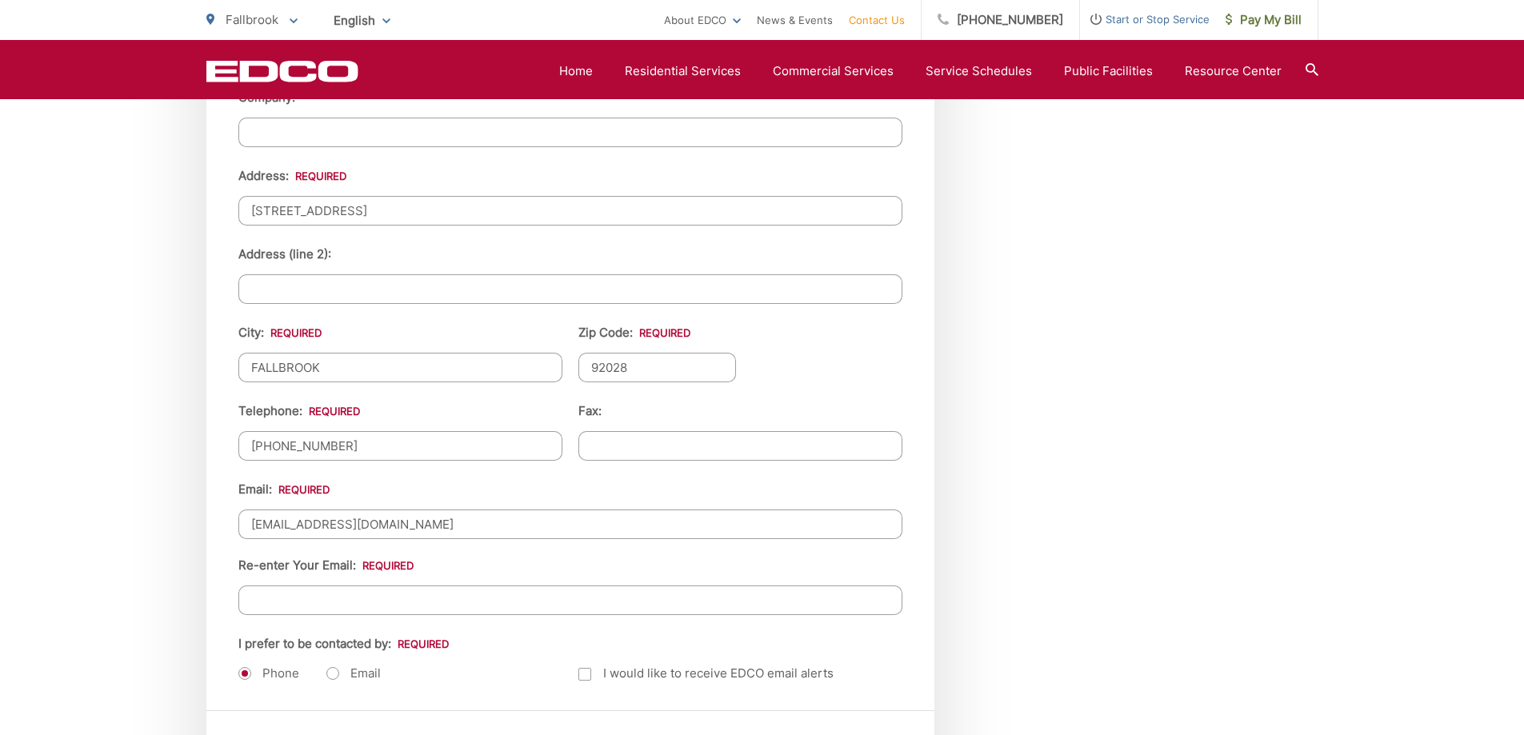
type input "ADSTORM57@GMAIL.COM"
click at [475, 544] on div "Email: ADSTORM57@GMAIL.COM Re-enter Your Email: ADSTORM57@GMAIL.COM" at bounding box center [570, 547] width 664 height 135
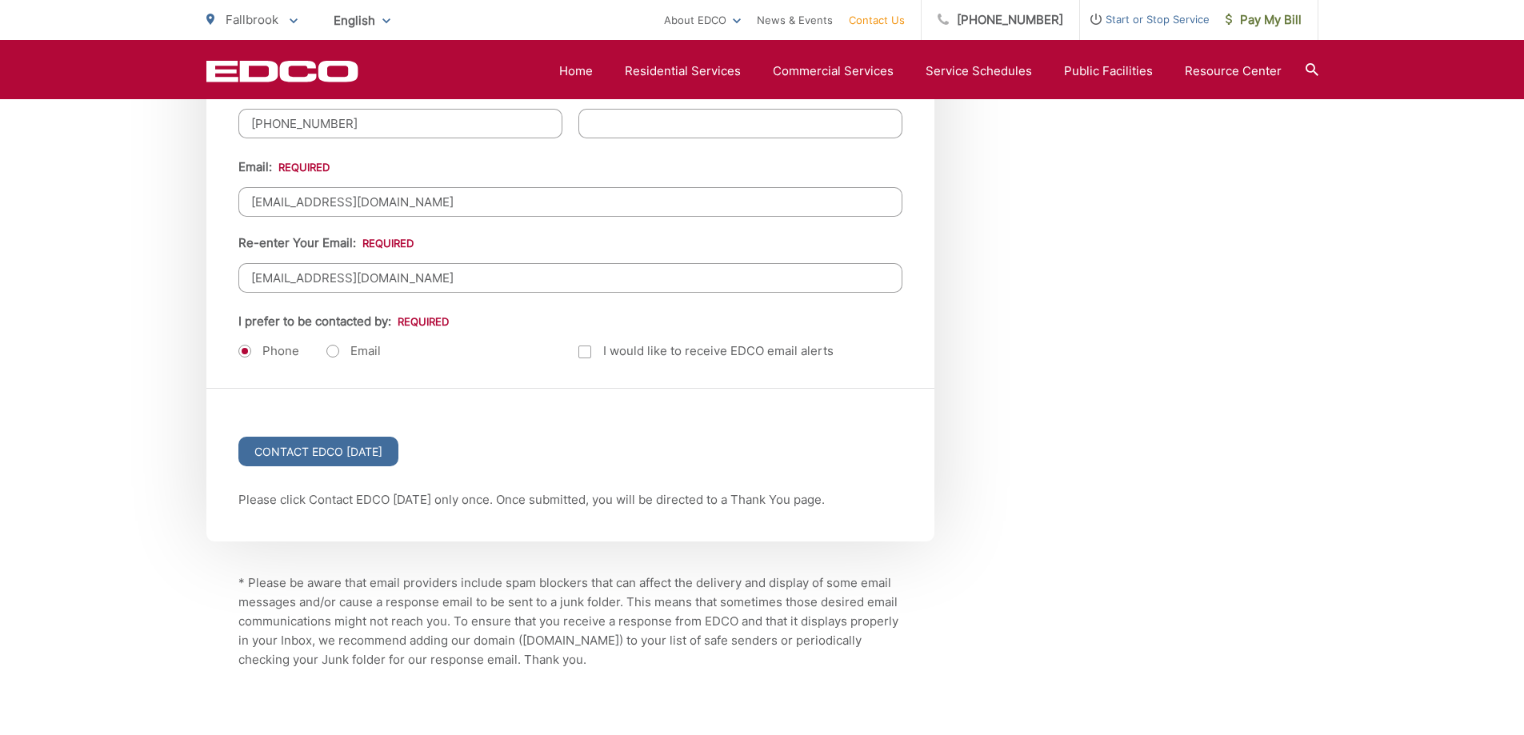
scroll to position [2019, 0]
click at [324, 356] on ul "Phone Email" at bounding box center [400, 352] width 324 height 19
click at [328, 353] on label "Email" at bounding box center [353, 352] width 54 height 16
radio input "true"
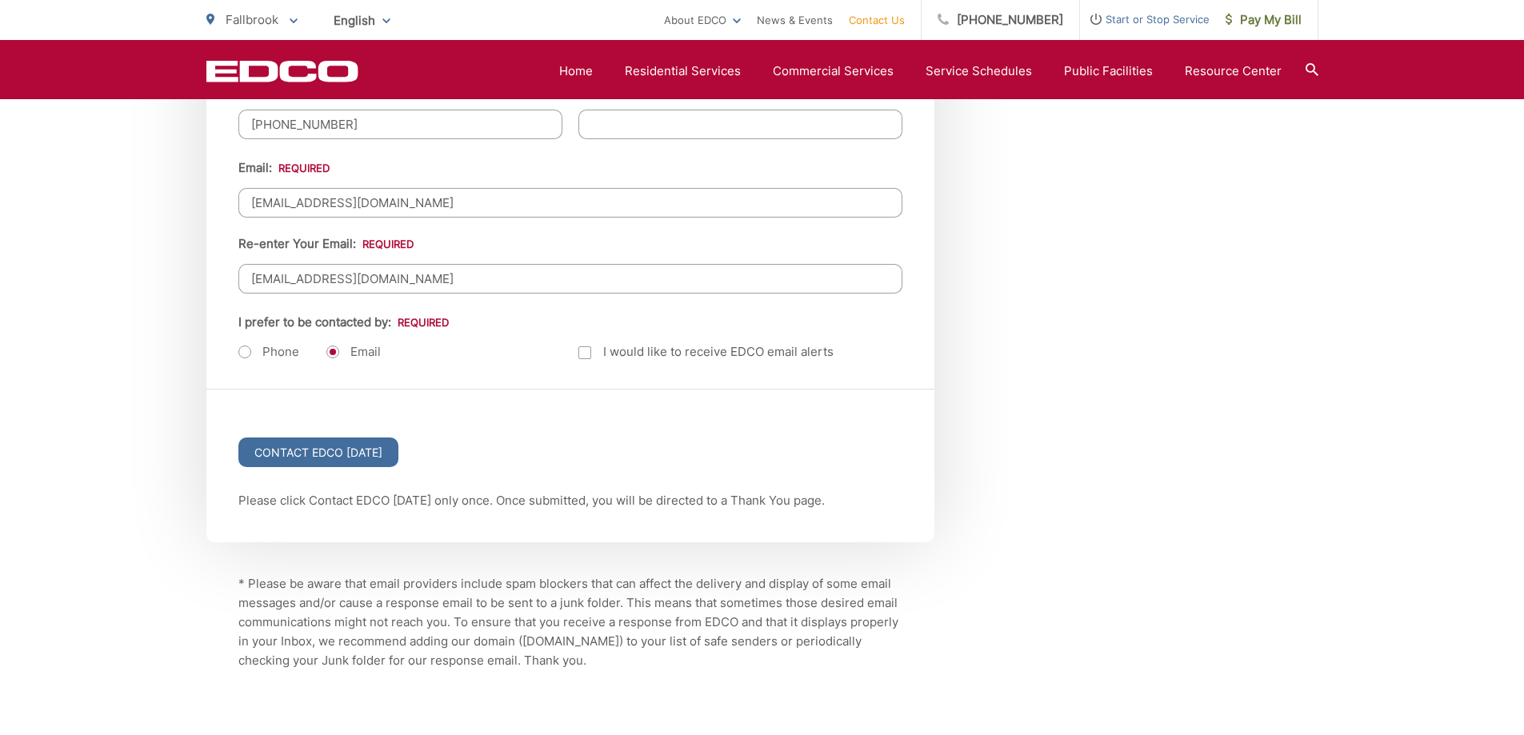
click at [417, 408] on div "Contact EDCO Today" at bounding box center [570, 441] width 728 height 102
drag, startPoint x: 585, startPoint y: 351, endPoint x: 587, endPoint y: 382, distance: 30.5
click at [584, 353] on div at bounding box center [585, 353] width 13 height 13
click at [0, 0] on input "Email Alerts" at bounding box center [0, 0] width 0 height 0
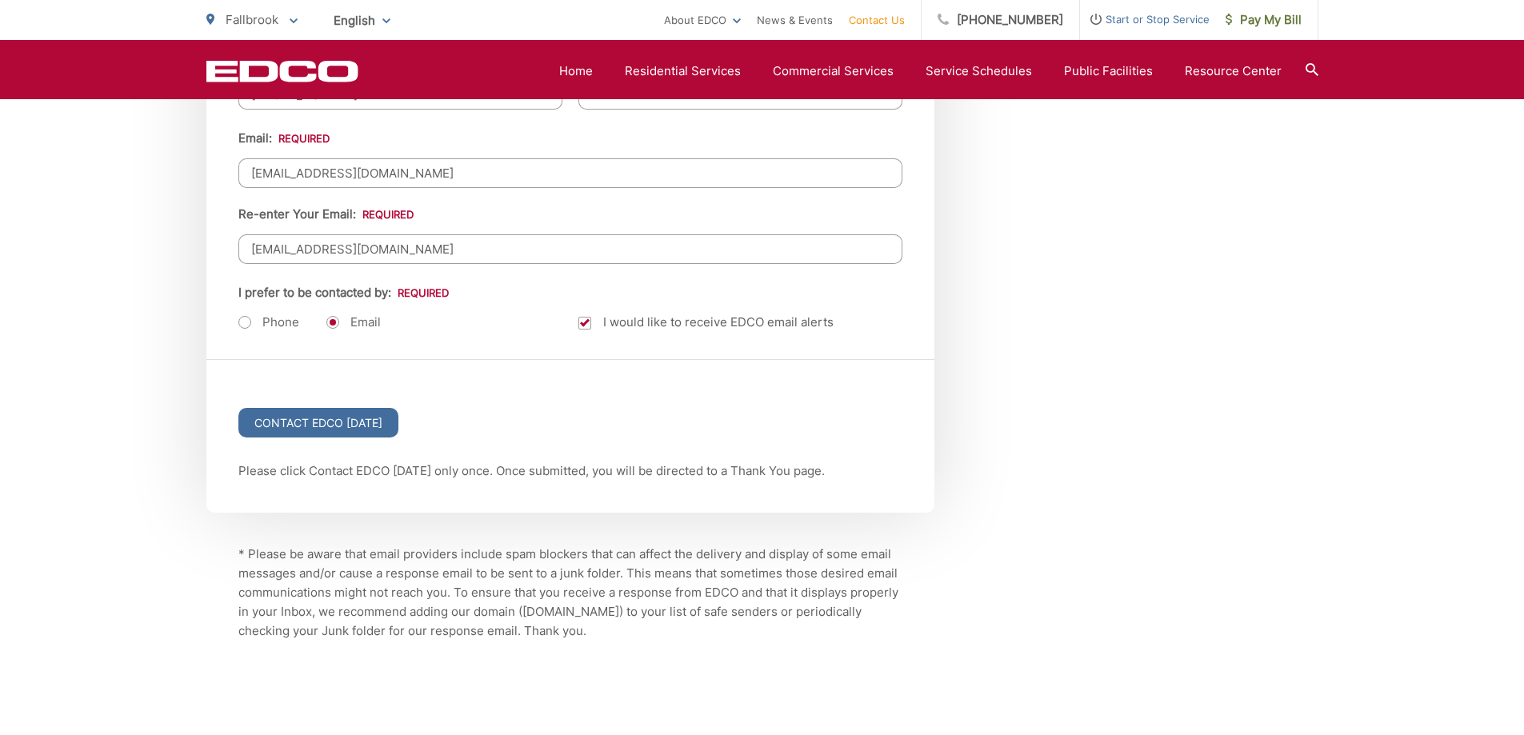
scroll to position [2047, 0]
click at [329, 423] on input "Contact EDCO Today" at bounding box center [318, 425] width 160 height 30
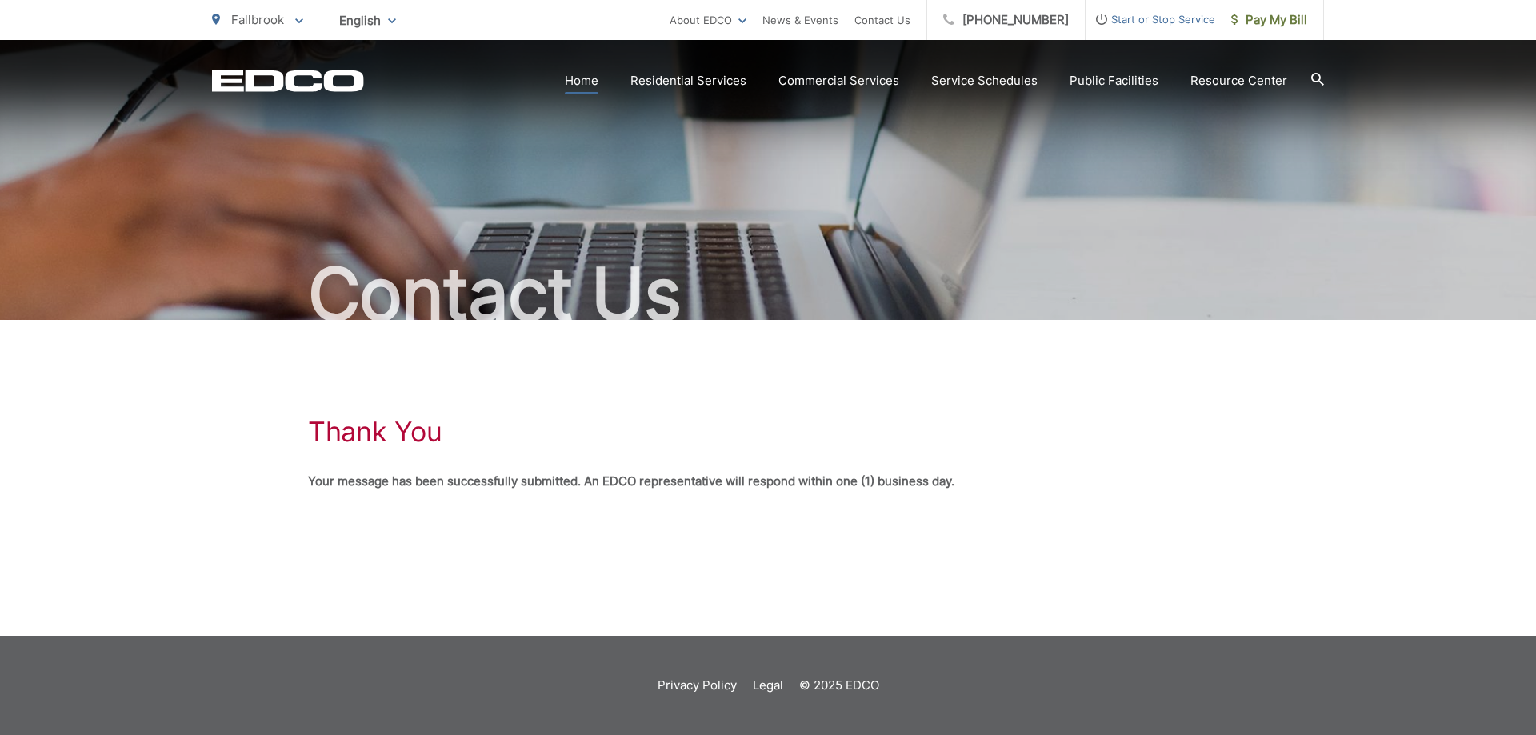
click at [595, 80] on link "Home" at bounding box center [582, 80] width 34 height 19
